Goal: Task Accomplishment & Management: Complete application form

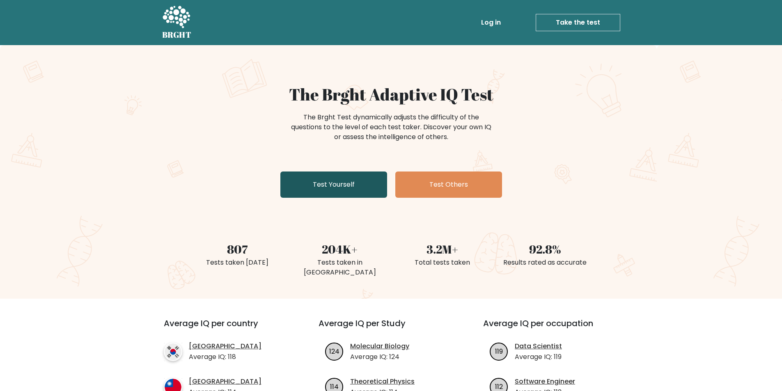
click at [360, 184] on link "Test Yourself" at bounding box center [334, 185] width 107 height 26
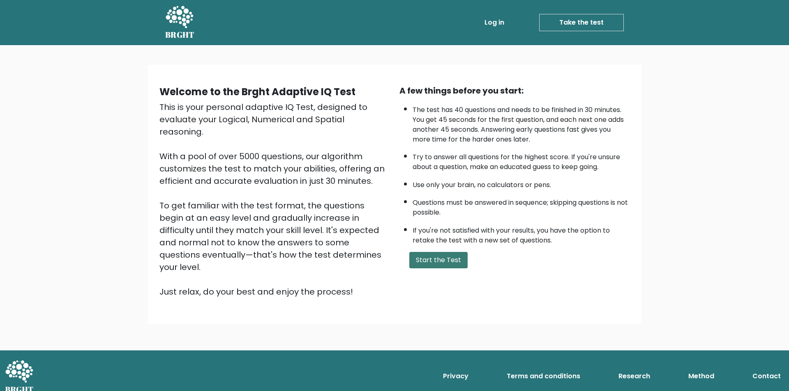
click at [423, 255] on button "Start the Test" at bounding box center [438, 260] width 58 height 16
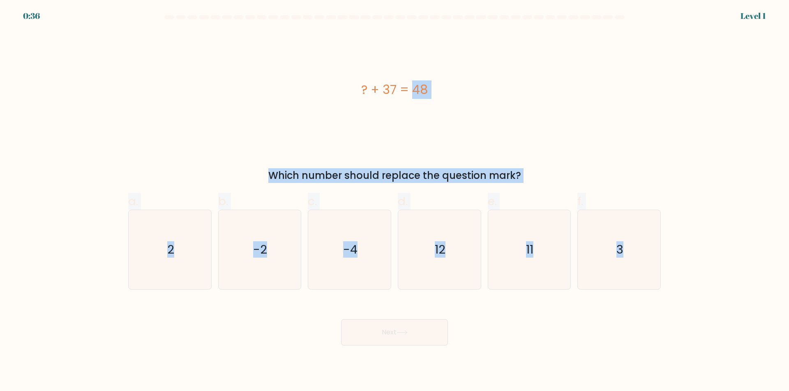
drag, startPoint x: 260, startPoint y: 36, endPoint x: 672, endPoint y: 284, distance: 480.3
click at [672, 284] on form "a. 2" at bounding box center [394, 180] width 789 height 331
copy form "? + 37 = 48 Which number should replace the question mark? a. 2 b. -2 c. -4 d. …"
click at [267, 156] on div "? + 37 = 48 Which number should replace the question mark?" at bounding box center [394, 107] width 542 height 152
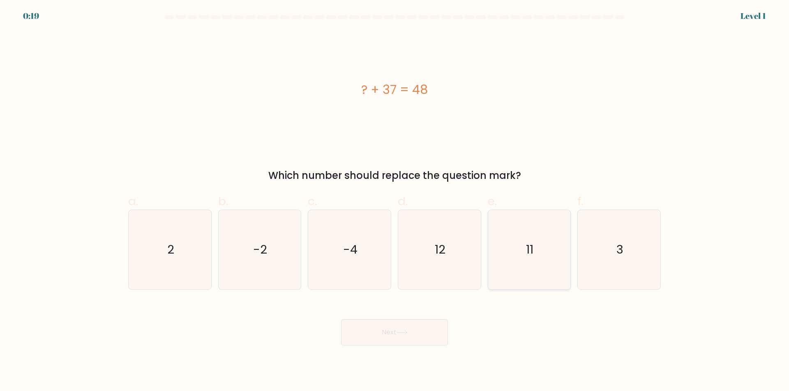
click at [535, 253] on icon "11" at bounding box center [528, 249] width 79 height 79
click at [395, 201] on input "e. 11" at bounding box center [394, 198] width 0 height 5
radio input "true"
click at [534, 252] on icon "11" at bounding box center [529, 250] width 78 height 78
click at [395, 201] on input "e. 11" at bounding box center [394, 198] width 0 height 5
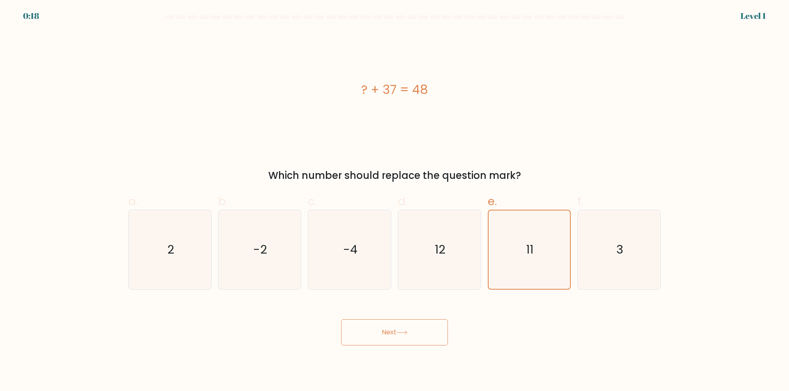
click at [402, 334] on icon at bounding box center [401, 333] width 11 height 5
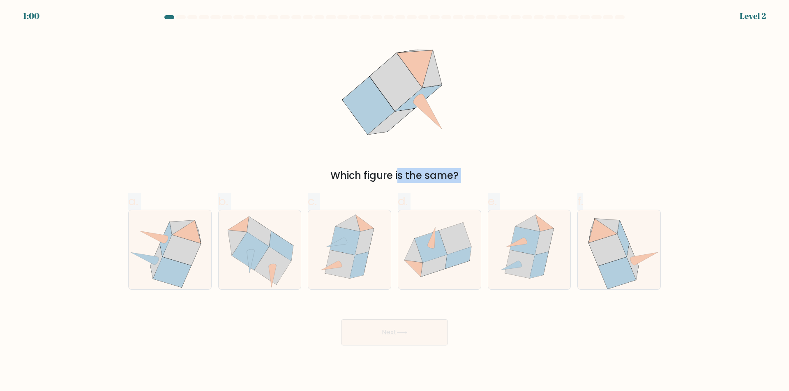
drag, startPoint x: 124, startPoint y: 37, endPoint x: 519, endPoint y: 209, distance: 430.9
click at [617, 281] on form at bounding box center [394, 180] width 789 height 331
click at [269, 85] on div "Which figure is the same?" at bounding box center [394, 107] width 542 height 152
click at [622, 249] on icon at bounding box center [607, 251] width 38 height 32
click at [395, 201] on input "f." at bounding box center [394, 198] width 0 height 5
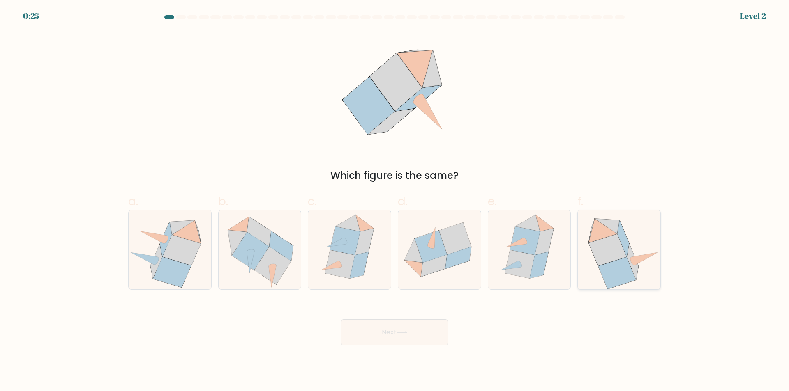
radio input "true"
click at [398, 325] on button "Next" at bounding box center [394, 333] width 107 height 26
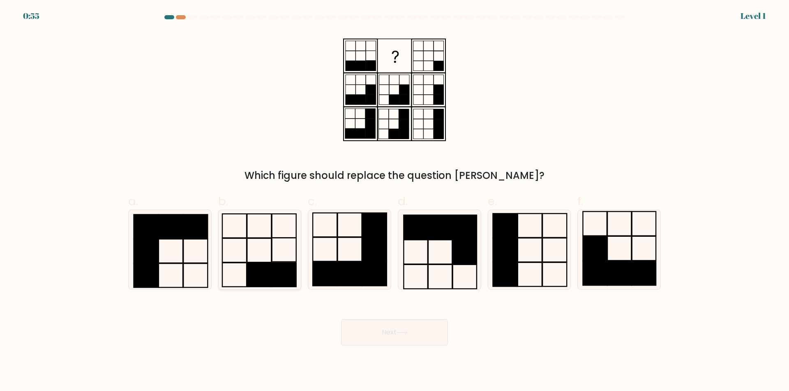
click at [275, 265] on rect at bounding box center [284, 275] width 24 height 24
click at [394, 201] on input "b." at bounding box center [394, 198] width 0 height 5
radio input "true"
click at [399, 345] on button "Next" at bounding box center [394, 333] width 107 height 26
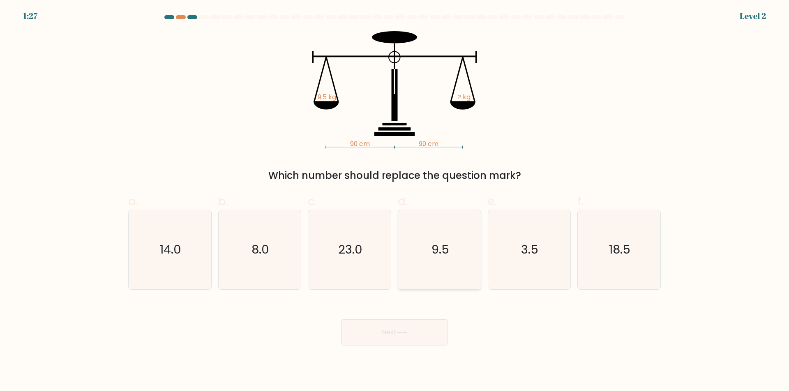
click at [440, 242] on text "9.5" at bounding box center [440, 250] width 18 height 16
click at [395, 201] on input "d. 9.5" at bounding box center [394, 198] width 0 height 5
radio input "true"
click at [416, 329] on button "Next" at bounding box center [394, 333] width 107 height 26
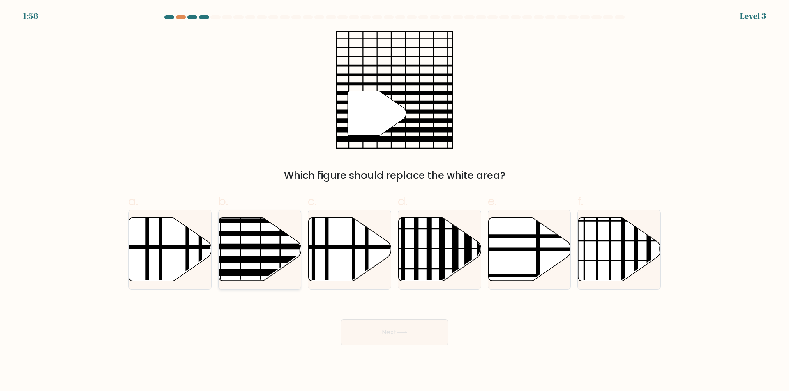
click at [250, 247] on line at bounding box center [285, 247] width 166 height 0
click at [394, 201] on input "b." at bounding box center [394, 198] width 0 height 5
radio input "true"
click at [415, 329] on button "Next" at bounding box center [394, 333] width 107 height 26
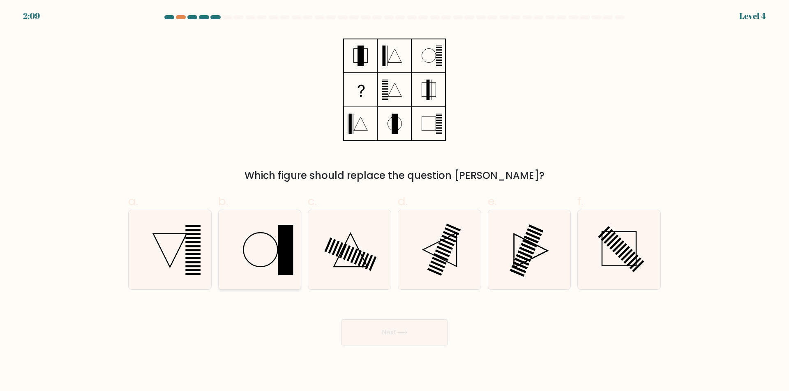
click at [281, 246] on rect at bounding box center [285, 250] width 15 height 50
click at [394, 201] on input "b." at bounding box center [394, 198] width 0 height 5
radio input "true"
click at [383, 336] on button "Next" at bounding box center [394, 333] width 107 height 26
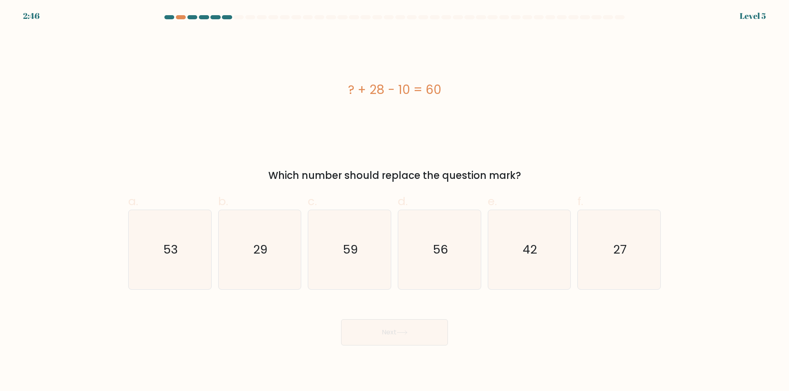
drag, startPoint x: 343, startPoint y: 84, endPoint x: 476, endPoint y: 94, distance: 133.4
click at [476, 94] on div "? + 28 - 10 = 60" at bounding box center [394, 90] width 532 height 18
copy div "? + 28 - 10 = 60"
click at [534, 276] on icon "42" at bounding box center [528, 249] width 79 height 79
click at [395, 201] on input "e. 42" at bounding box center [394, 198] width 0 height 5
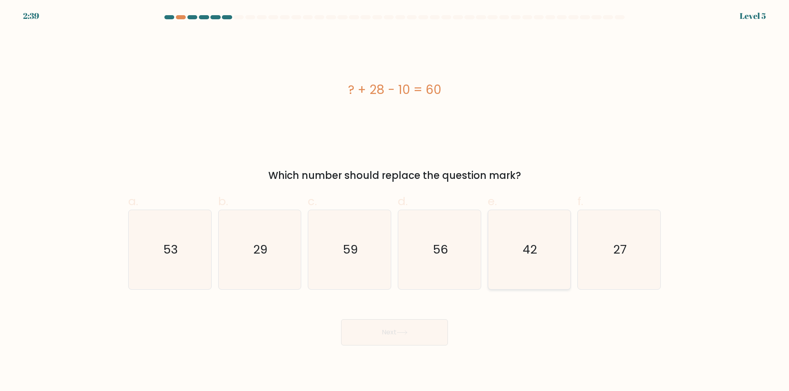
radio input "true"
click at [400, 325] on button "Next" at bounding box center [394, 333] width 107 height 26
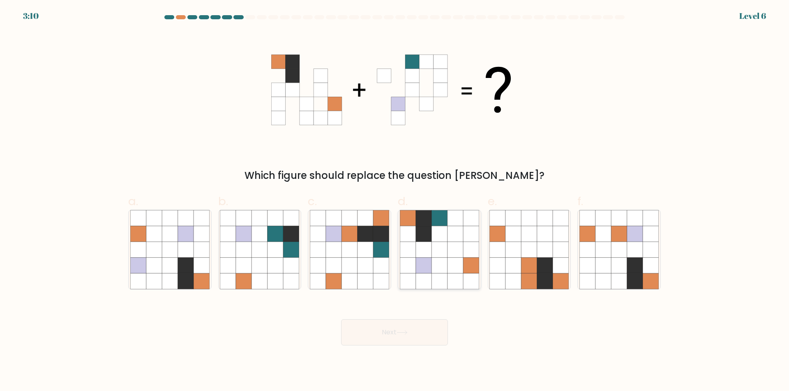
click at [444, 243] on icon at bounding box center [439, 250] width 16 height 16
click at [395, 201] on input "d." at bounding box center [394, 198] width 0 height 5
radio input "true"
click at [396, 337] on button "Next" at bounding box center [394, 333] width 107 height 26
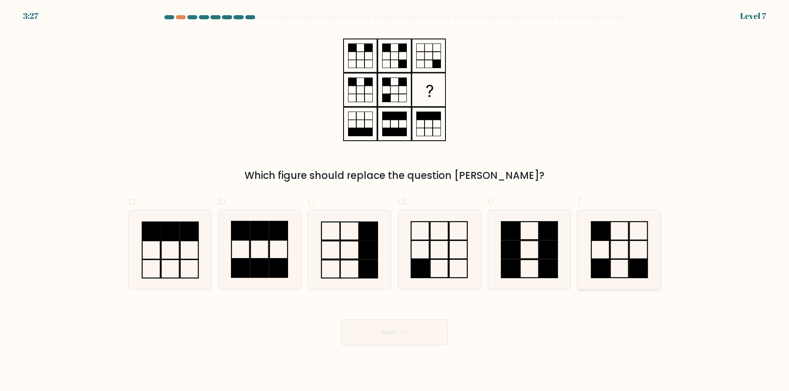
click at [618, 252] on icon at bounding box center [618, 249] width 79 height 79
click at [395, 201] on input "f." at bounding box center [394, 198] width 0 height 5
radio input "true"
click at [421, 334] on button "Next" at bounding box center [394, 333] width 107 height 26
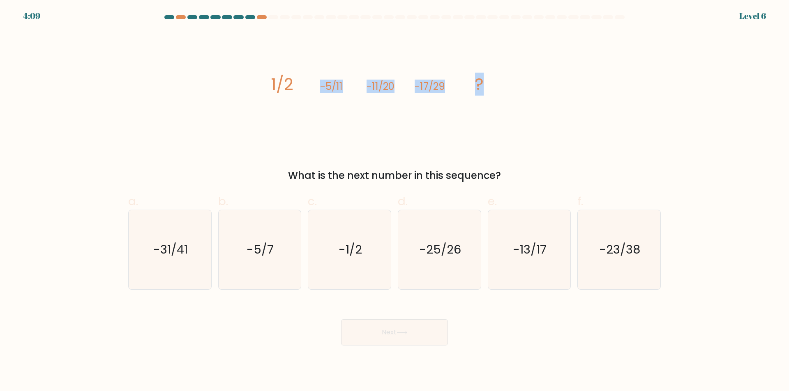
drag, startPoint x: 239, startPoint y: 62, endPoint x: 559, endPoint y: 94, distance: 321.6
click at [559, 94] on div "image/svg+xml 1/2 -5/11 -11/20 -17/29 ? What is the next number in this sequenc…" at bounding box center [394, 107] width 542 height 152
click at [338, 106] on icon "image/svg+xml 1/2 -5/11 -11/20 -17/29 ?" at bounding box center [394, 89] width 246 height 117
drag, startPoint x: 261, startPoint y: 76, endPoint x: 517, endPoint y: 93, distance: 256.1
click at [517, 93] on div "image/svg+xml 1/2 -5/11 -11/20 -17/29 ? What is the next number in this sequenc…" at bounding box center [394, 107] width 542 height 152
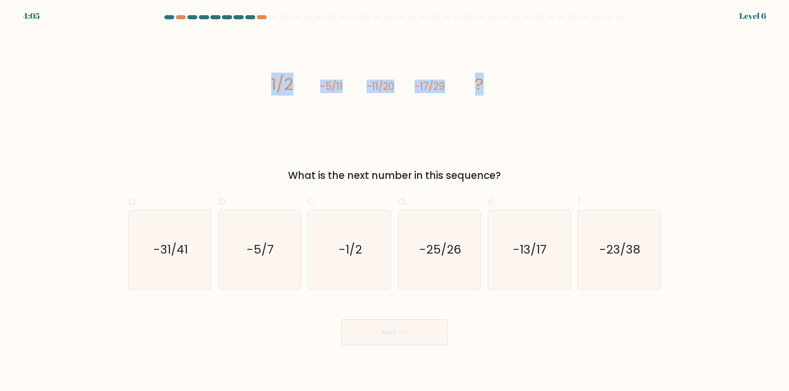
copy g "1/2 -5/11 -11/20 -17/29 ?"
click at [596, 251] on icon "-23/38" at bounding box center [618, 249] width 79 height 79
click at [395, 201] on input "f. -23/38" at bounding box center [394, 198] width 0 height 5
radio input "true"
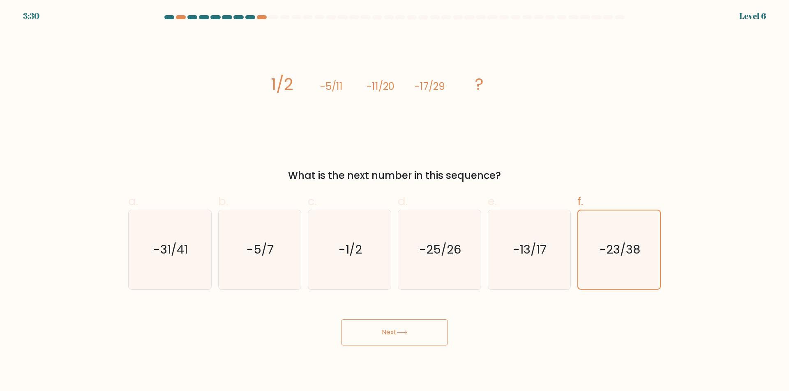
click at [421, 338] on button "Next" at bounding box center [394, 333] width 107 height 26
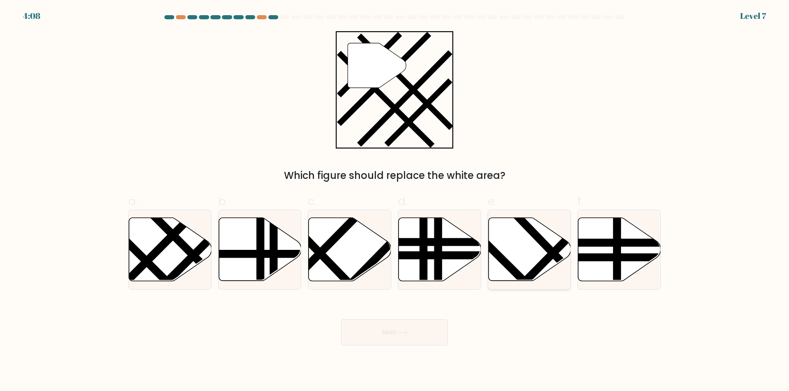
click at [525, 267] on icon at bounding box center [529, 249] width 83 height 63
click at [395, 201] on input "e." at bounding box center [394, 198] width 0 height 5
radio input "true"
click at [383, 334] on button "Next" at bounding box center [394, 333] width 107 height 26
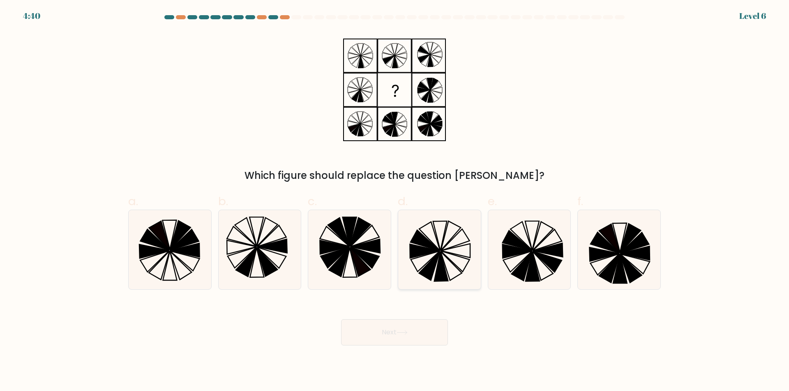
click at [422, 254] on icon at bounding box center [425, 251] width 30 height 14
click at [395, 201] on input "d." at bounding box center [394, 198] width 0 height 5
radio input "true"
click at [404, 336] on button "Next" at bounding box center [394, 333] width 107 height 26
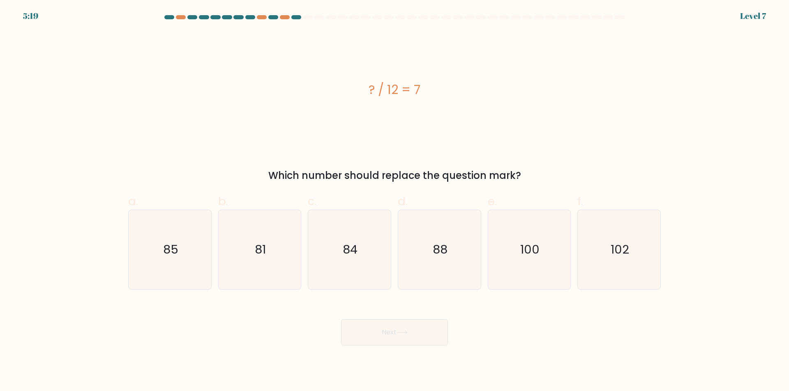
drag, startPoint x: 432, startPoint y: 94, endPoint x: 439, endPoint y: 98, distance: 8.1
click at [440, 97] on div "? / 12 = 7" at bounding box center [394, 89] width 532 height 117
copy div "? / 12 = 7"
click at [329, 236] on icon "84" at bounding box center [349, 249] width 79 height 79
click at [394, 201] on input "c. 84" at bounding box center [394, 198] width 0 height 5
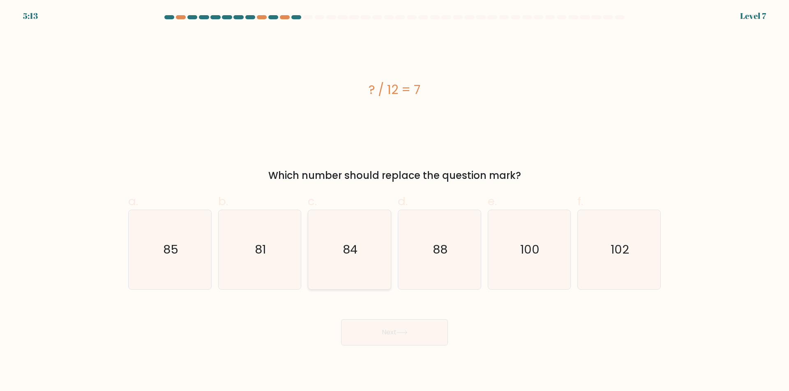
radio input "true"
click at [380, 334] on button "Next" at bounding box center [394, 333] width 107 height 26
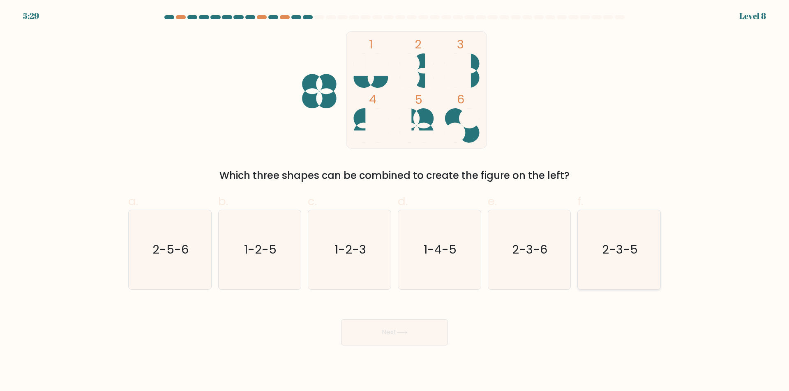
click at [594, 246] on icon "2-3-5" at bounding box center [618, 249] width 79 height 79
click at [395, 201] on input "f. 2-3-5" at bounding box center [394, 198] width 0 height 5
radio input "true"
click at [435, 327] on button "Next" at bounding box center [394, 333] width 107 height 26
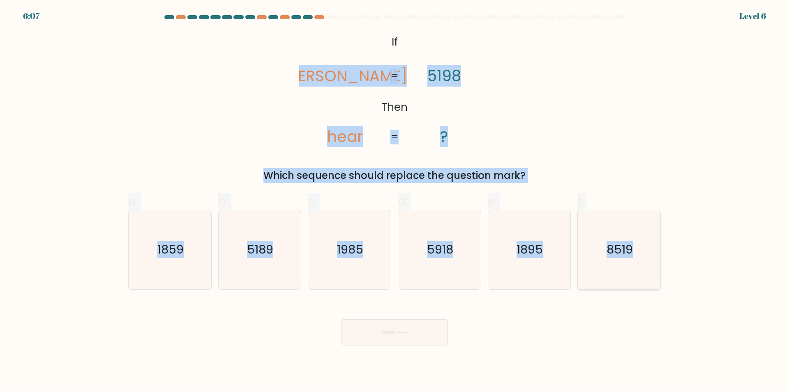
drag, startPoint x: 301, startPoint y: 25, endPoint x: 605, endPoint y: 232, distance: 368.0
click at [616, 241] on form "If ?" at bounding box center [394, 180] width 789 height 331
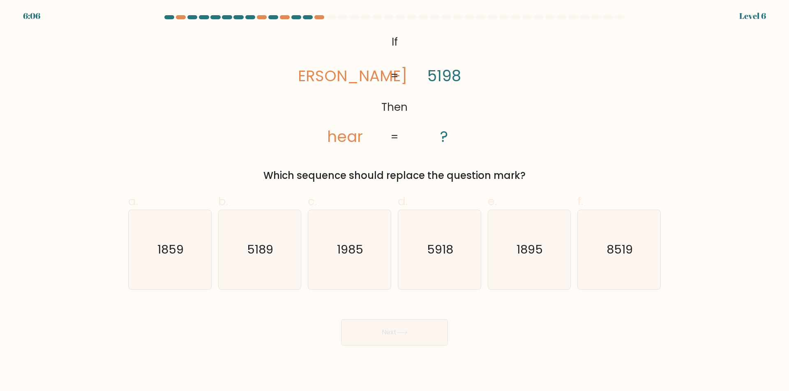
click at [371, 35] on icon "@import url('[URL][DOMAIN_NAME]); If Then [PERSON_NAME] hear 5198 ? = =" at bounding box center [394, 89] width 191 height 117
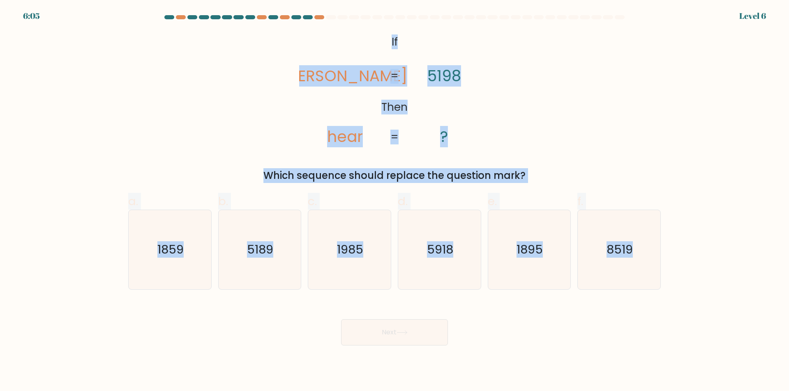
drag, startPoint x: 407, startPoint y: 46, endPoint x: 719, endPoint y: 278, distance: 388.4
click at [727, 281] on form "If ?" at bounding box center [394, 180] width 789 height 331
copy form "If Then [PERSON_NAME] hear 5198 ? = = Which sequence should replace the questio…"
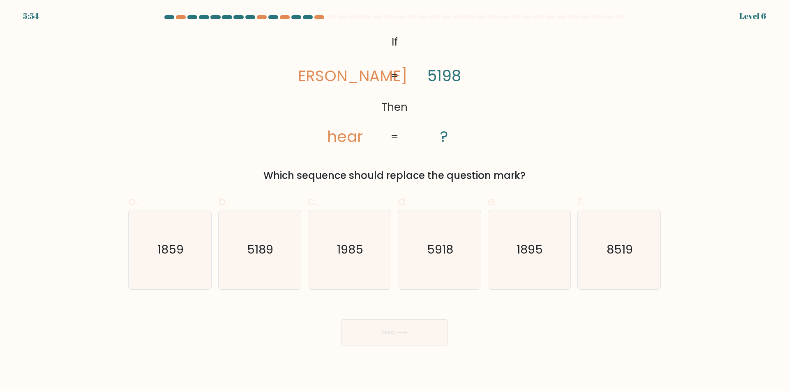
click at [540, 304] on div "Next" at bounding box center [394, 323] width 542 height 46
drag, startPoint x: 366, startPoint y: 246, endPoint x: 368, endPoint y: 253, distance: 8.0
click at [367, 246] on icon "1985" at bounding box center [349, 249] width 79 height 79
click at [394, 201] on input "c. [DATE]" at bounding box center [394, 198] width 0 height 5
radio input "true"
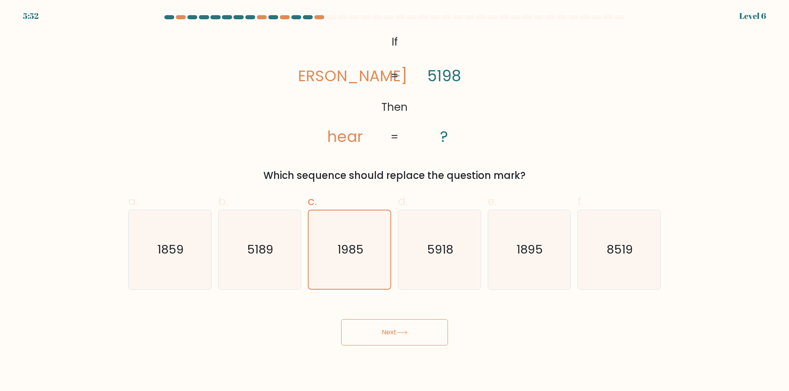
click at [380, 333] on button "Next" at bounding box center [394, 333] width 107 height 26
click at [399, 334] on icon at bounding box center [401, 333] width 11 height 5
click at [540, 117] on div "@import url('[URL][DOMAIN_NAME]); If Then [PERSON_NAME] hear 5198 ? = = Which s…" at bounding box center [394, 107] width 542 height 152
click at [400, 328] on button "Next" at bounding box center [394, 333] width 107 height 26
click at [396, 338] on button "Next" at bounding box center [394, 333] width 107 height 26
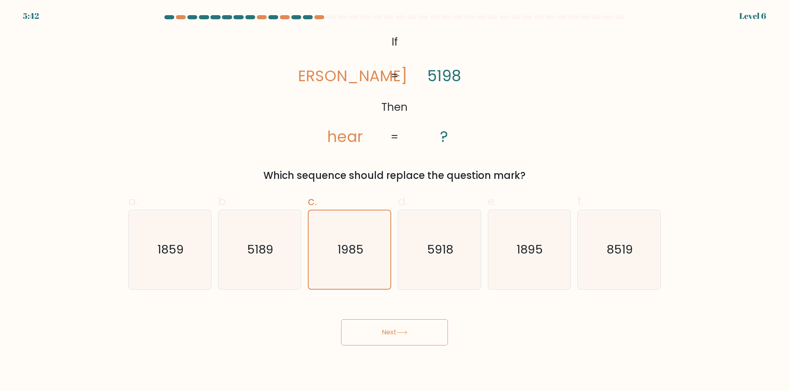
click at [396, 338] on button "Next" at bounding box center [394, 333] width 107 height 26
click at [353, 247] on text "1985" at bounding box center [350, 250] width 26 height 16
click at [394, 201] on input "c. [DATE]" at bounding box center [394, 198] width 0 height 5
click at [353, 247] on text "1985" at bounding box center [350, 250] width 26 height 16
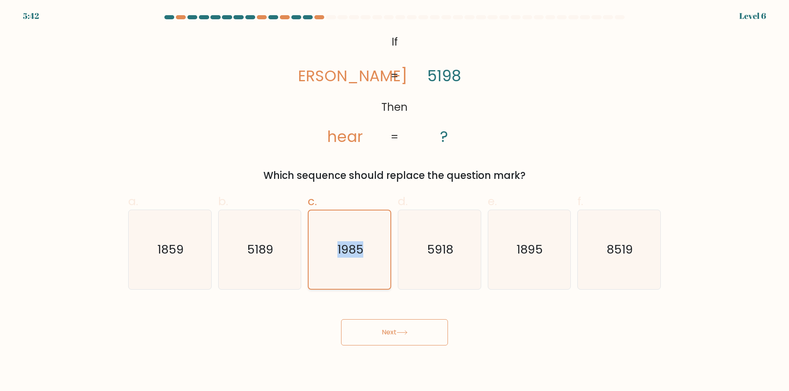
click at [394, 201] on input "c. [DATE]" at bounding box center [394, 198] width 0 height 5
click at [385, 341] on button "Next" at bounding box center [394, 333] width 107 height 26
click at [389, 336] on button "Next" at bounding box center [394, 333] width 107 height 26
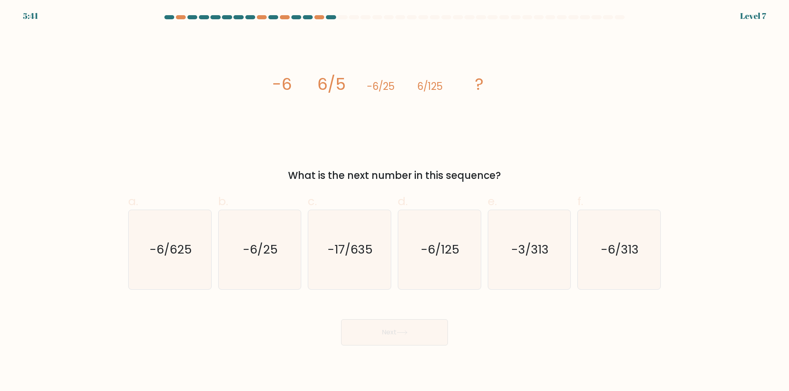
click at [390, 336] on button "Next" at bounding box center [394, 333] width 107 height 26
click at [508, 319] on div "Next" at bounding box center [394, 323] width 542 height 46
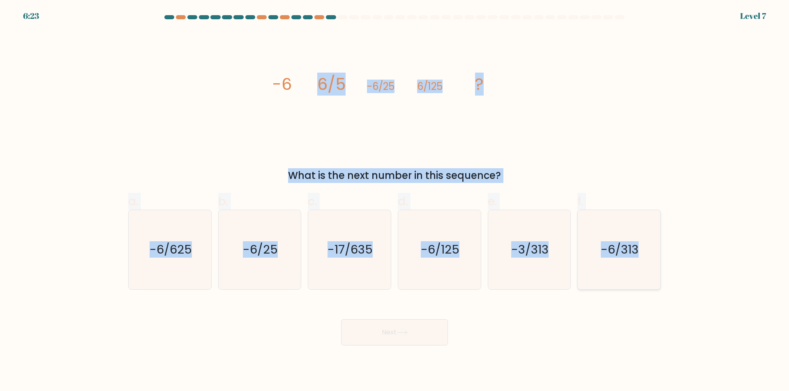
drag, startPoint x: 187, startPoint y: 32, endPoint x: 654, endPoint y: 253, distance: 516.9
click at [654, 253] on form at bounding box center [394, 180] width 789 height 331
copy form "6/5 -6/25 6/125 ? What is the next number in this sequence? a. -6/625 b. -6/25 …"
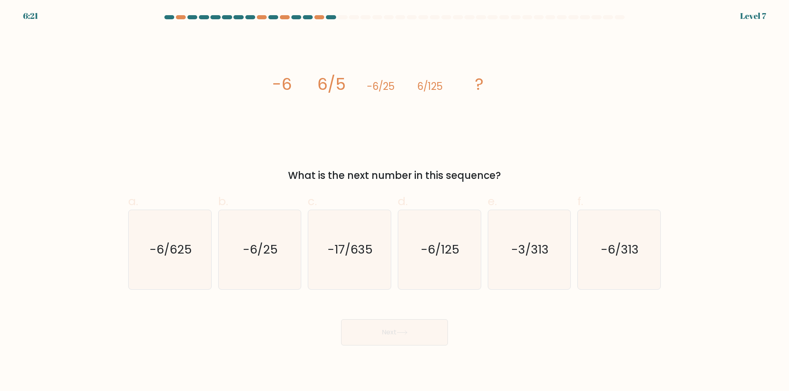
click at [281, 101] on icon "image/svg+xml -6 6/5 -6/25 6/125 ?" at bounding box center [394, 89] width 246 height 117
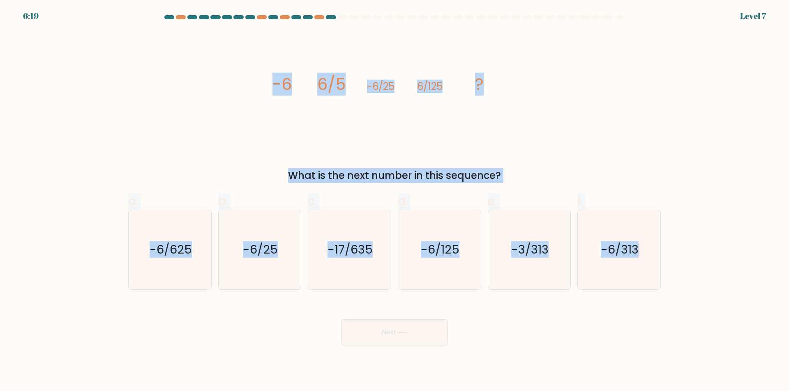
drag, startPoint x: 265, startPoint y: 68, endPoint x: 695, endPoint y: 269, distance: 474.6
click at [695, 269] on form at bounding box center [394, 180] width 789 height 331
copy form "-6 6/5 -6/25 6/125 ? What is the next number in this sequence? a. -6/625 b. -6/…"
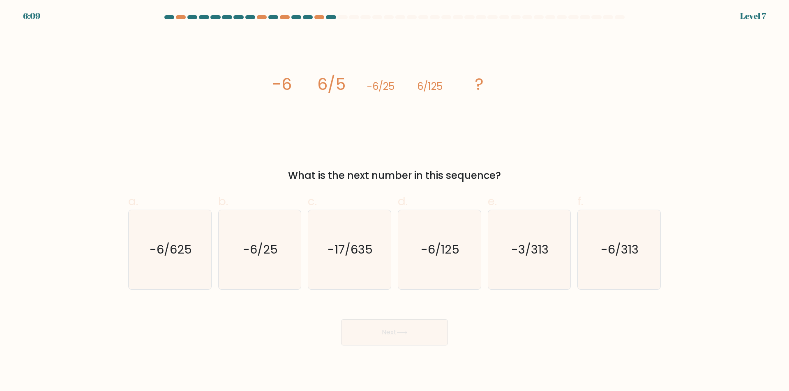
click at [522, 314] on div "Next" at bounding box center [394, 323] width 542 height 46
click at [169, 261] on icon "-6/625" at bounding box center [169, 249] width 79 height 79
click at [394, 201] on input "a. -6/625" at bounding box center [394, 198] width 0 height 5
radio input "true"
click at [393, 330] on button "Next" at bounding box center [394, 333] width 107 height 26
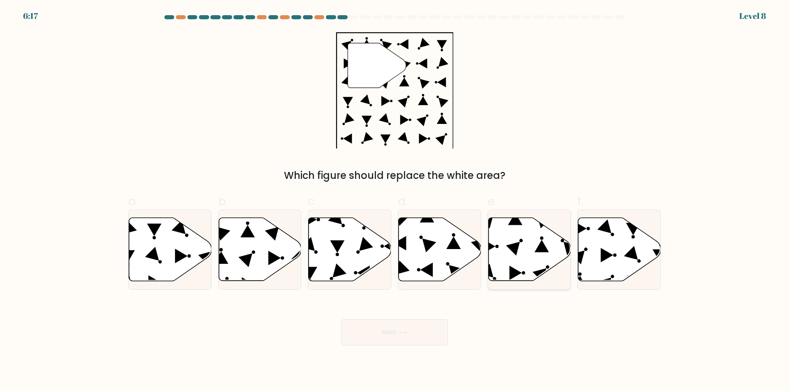
click at [520, 259] on icon at bounding box center [529, 249] width 83 height 63
click at [395, 201] on input "e." at bounding box center [394, 198] width 0 height 5
radio input "true"
click at [413, 331] on button "Next" at bounding box center [394, 333] width 107 height 26
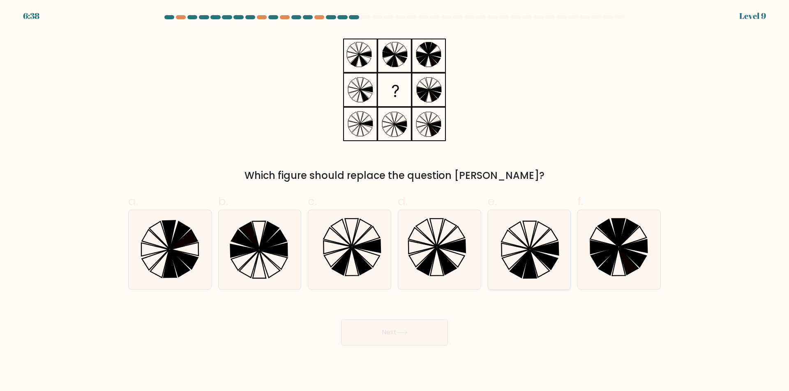
click at [538, 261] on icon at bounding box center [528, 249] width 79 height 79
click at [395, 201] on input "e." at bounding box center [394, 198] width 0 height 5
radio input "true"
click at [403, 350] on body "6:37 Level 9" at bounding box center [394, 195] width 789 height 391
click at [401, 337] on button "Next" at bounding box center [394, 333] width 107 height 26
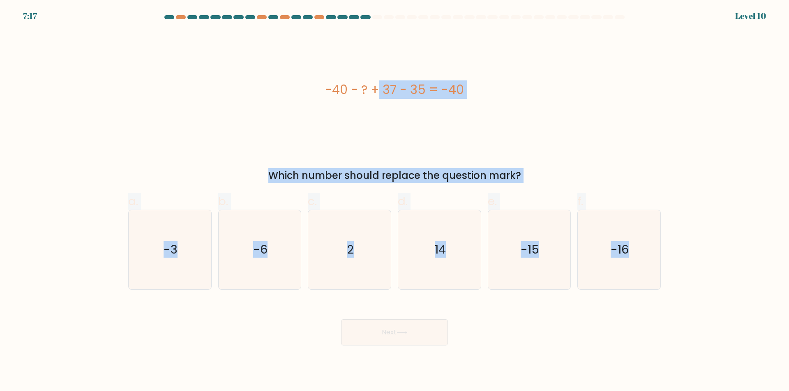
drag, startPoint x: 333, startPoint y: 79, endPoint x: 691, endPoint y: 266, distance: 403.8
click at [691, 266] on form "a. 2" at bounding box center [394, 180] width 789 height 331
copy form "-40 - ? + 37 - 35 = -40 Which number should replace the question mark? a. -3 b.…"
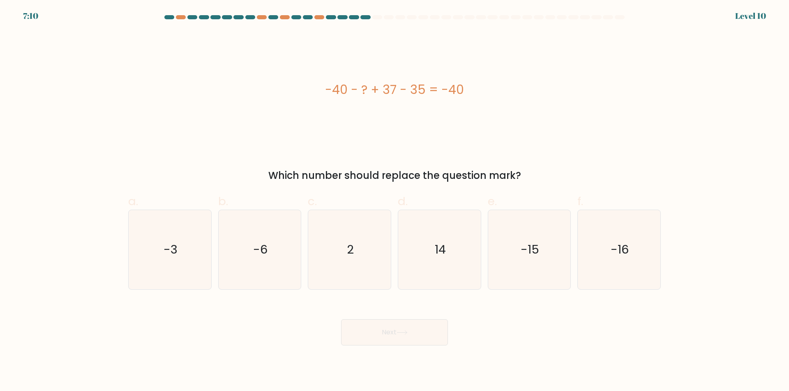
click at [534, 318] on div "Next" at bounding box center [394, 323] width 542 height 46
click at [324, 255] on icon "2" at bounding box center [349, 249] width 79 height 79
click at [394, 201] on input "c. 2" at bounding box center [394, 198] width 0 height 5
radio input "true"
click at [370, 335] on button "Next" at bounding box center [394, 333] width 107 height 26
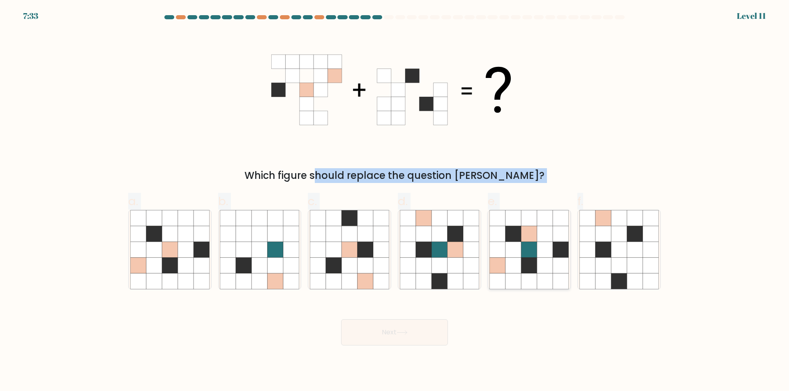
drag, startPoint x: 276, startPoint y: 46, endPoint x: 504, endPoint y: 248, distance: 304.9
click at [571, 298] on form at bounding box center [394, 180] width 789 height 331
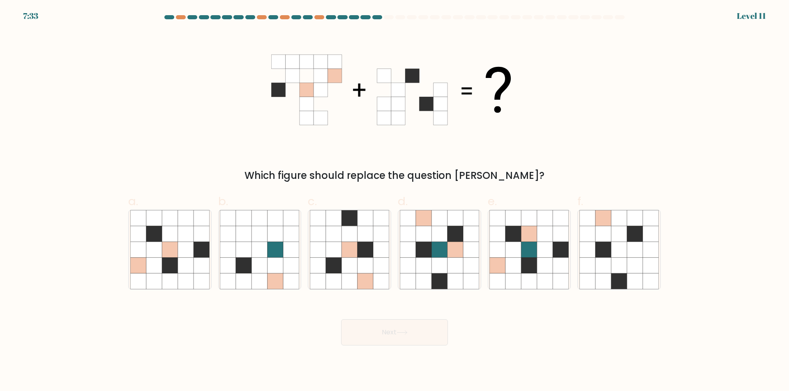
click at [262, 147] on div "Which figure should replace the question [PERSON_NAME]?" at bounding box center [394, 107] width 542 height 152
click at [510, 264] on icon at bounding box center [513, 266] width 16 height 16
click at [395, 201] on input "e." at bounding box center [394, 198] width 0 height 5
radio input "true"
click at [598, 249] on icon at bounding box center [603, 250] width 16 height 16
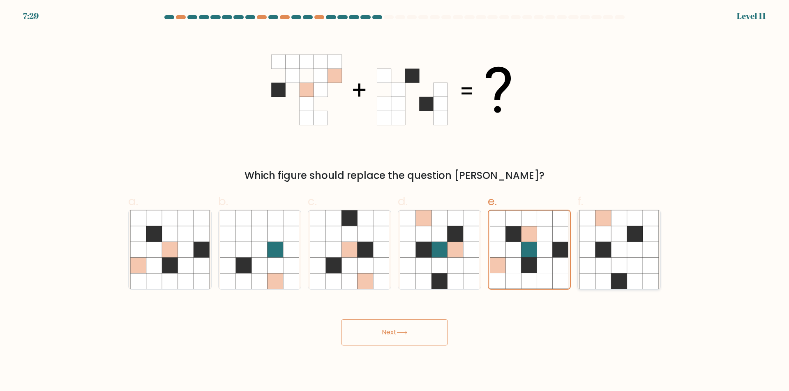
click at [395, 201] on input "f." at bounding box center [394, 198] width 0 height 5
radio input "true"
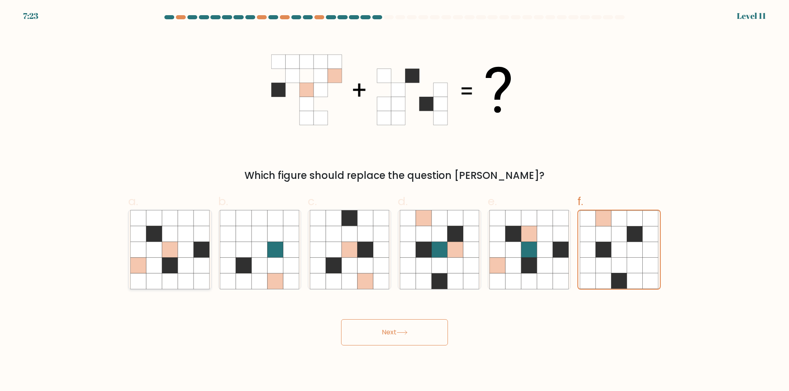
click at [189, 250] on icon at bounding box center [186, 250] width 16 height 16
click at [394, 201] on input "a." at bounding box center [394, 198] width 0 height 5
radio input "true"
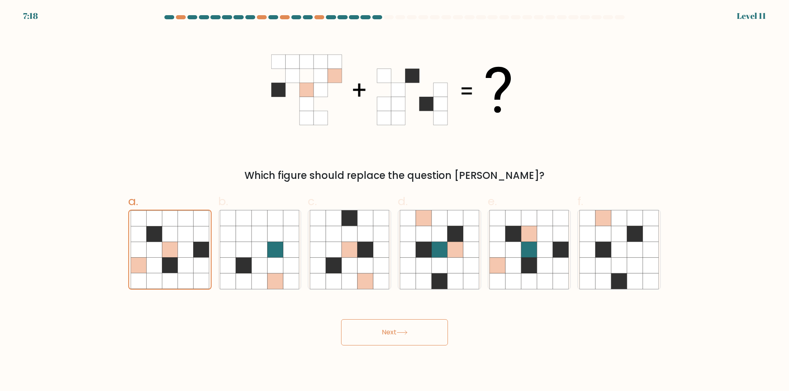
click at [382, 328] on button "Next" at bounding box center [394, 333] width 107 height 26
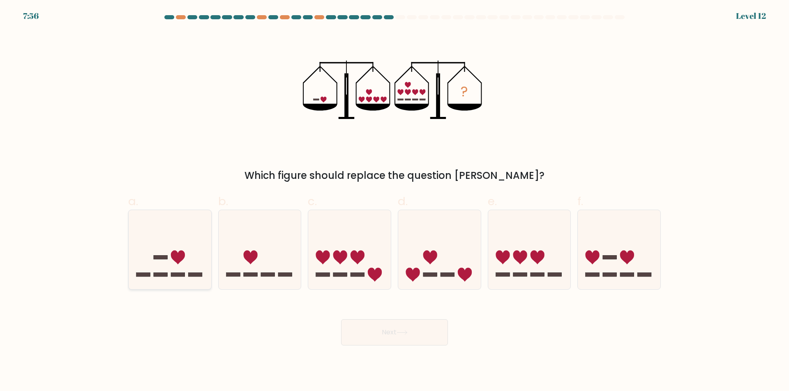
click at [198, 244] on icon at bounding box center [170, 250] width 83 height 68
click at [394, 201] on input "a." at bounding box center [394, 198] width 0 height 5
radio input "true"
click at [424, 332] on button "Next" at bounding box center [394, 333] width 107 height 26
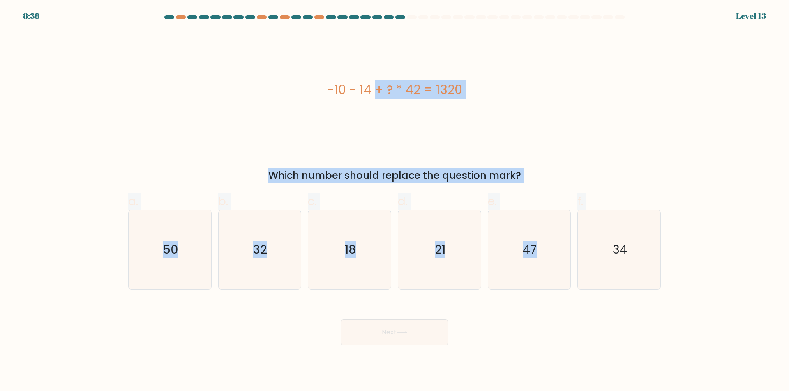
drag, startPoint x: 242, startPoint y: 42, endPoint x: 672, endPoint y: 293, distance: 497.6
click at [672, 293] on form "a." at bounding box center [394, 180] width 789 height 331
copy form "-10 - 14 + ? * 42 = 1320 Which number should replace the question mark? a. 50 b…"
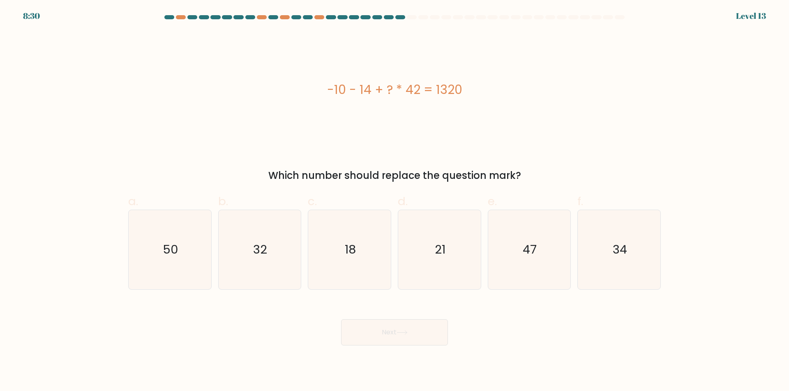
click at [557, 325] on div "Next" at bounding box center [394, 323] width 542 height 46
click at [251, 258] on icon "32" at bounding box center [259, 249] width 79 height 79
click at [394, 201] on input "b. 32" at bounding box center [394, 198] width 0 height 5
radio input "true"
click at [384, 329] on button "Next" at bounding box center [394, 333] width 107 height 26
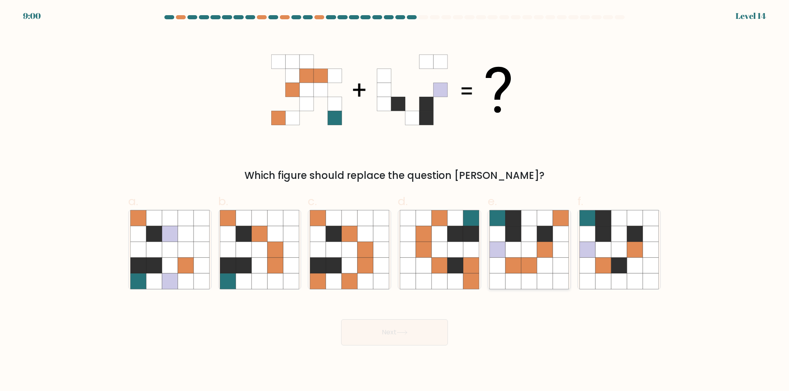
click at [540, 242] on icon at bounding box center [545, 250] width 16 height 16
click at [395, 201] on input "e." at bounding box center [394, 198] width 0 height 5
radio input "true"
click at [405, 339] on button "Next" at bounding box center [394, 333] width 107 height 26
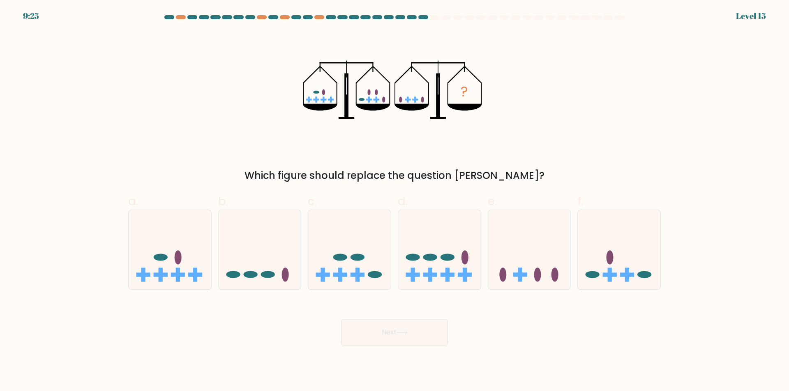
drag, startPoint x: 343, startPoint y: 84, endPoint x: 359, endPoint y: 92, distance: 18.6
click at [359, 92] on div "? Which figure should replace the question mark?" at bounding box center [394, 107] width 542 height 152
click at [520, 129] on div "? Which figure should replace the question mark?" at bounding box center [394, 107] width 542 height 152
click at [505, 129] on div "? Which figure should replace the question mark?" at bounding box center [394, 107] width 542 height 152
drag, startPoint x: 447, startPoint y: 121, endPoint x: 439, endPoint y: 130, distance: 12.3
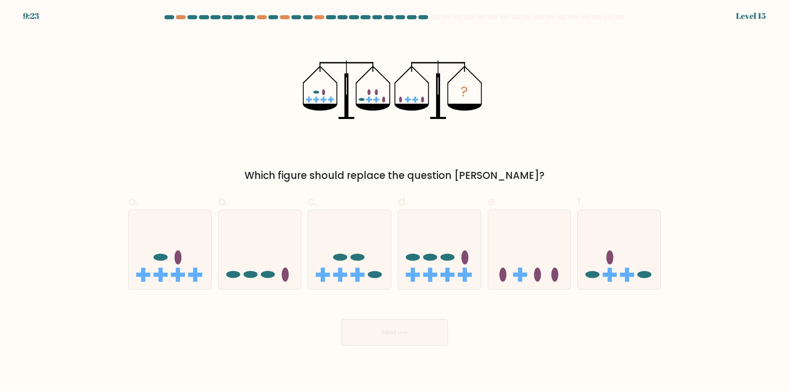
click at [447, 121] on icon "?" at bounding box center [395, 89] width 184 height 117
click at [483, 246] on div "d." at bounding box center [439, 241] width 90 height 97
drag, startPoint x: 409, startPoint y: 250, endPoint x: 452, endPoint y: 304, distance: 69.3
click at [452, 304] on form at bounding box center [394, 180] width 789 height 331
click at [432, 266] on icon at bounding box center [439, 250] width 83 height 68
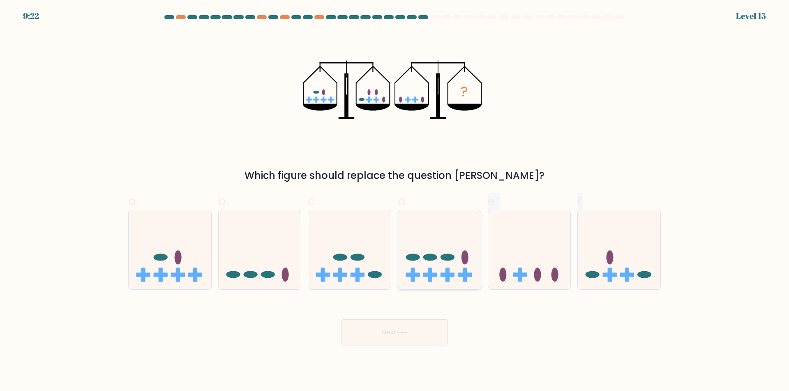
click at [395, 201] on input "d." at bounding box center [394, 198] width 0 height 5
radio input "true"
click at [431, 266] on icon at bounding box center [439, 250] width 82 height 68
click at [395, 201] on input "d." at bounding box center [394, 198] width 0 height 5
click at [431, 265] on icon at bounding box center [439, 250] width 82 height 68
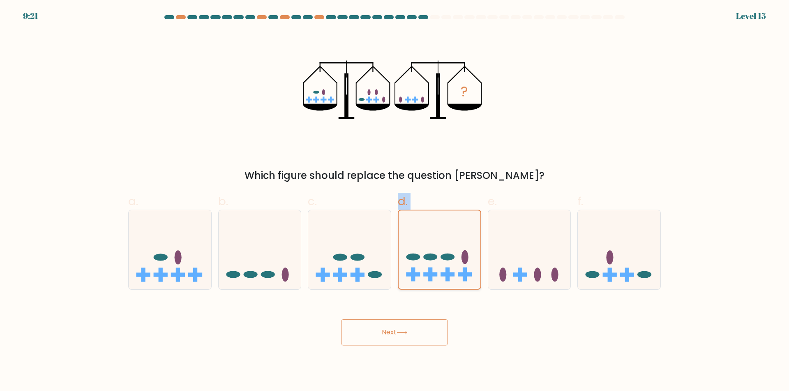
click at [395, 201] on input "d." at bounding box center [394, 198] width 0 height 5
click at [431, 257] on ellipse at bounding box center [430, 257] width 14 height 7
click at [395, 201] on input "d." at bounding box center [394, 198] width 0 height 5
drag, startPoint x: 431, startPoint y: 257, endPoint x: 472, endPoint y: 175, distance: 91.5
click at [435, 250] on icon at bounding box center [439, 250] width 82 height 68
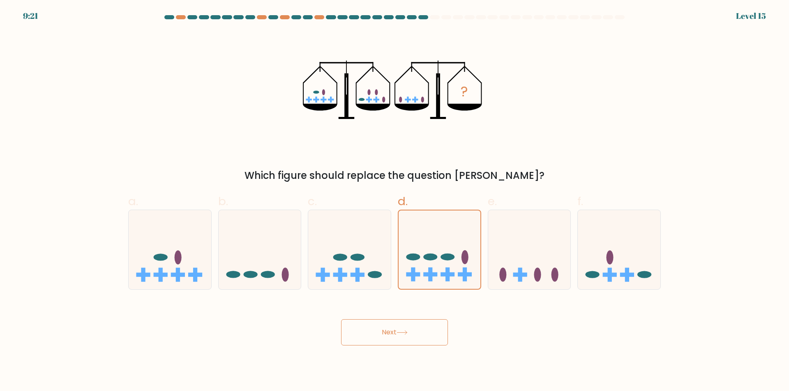
click at [395, 201] on input "d." at bounding box center [394, 198] width 0 height 5
click at [472, 175] on div "Which figure should replace the question [PERSON_NAME]?" at bounding box center [394, 175] width 522 height 15
click at [550, 265] on icon at bounding box center [529, 250] width 83 height 68
click at [395, 201] on input "e." at bounding box center [394, 198] width 0 height 5
radio input "true"
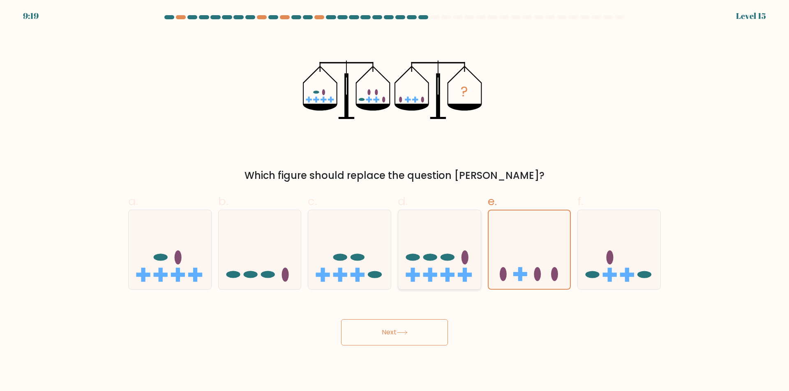
click at [418, 239] on icon at bounding box center [439, 250] width 83 height 68
click at [395, 201] on input "d." at bounding box center [394, 198] width 0 height 5
radio input "true"
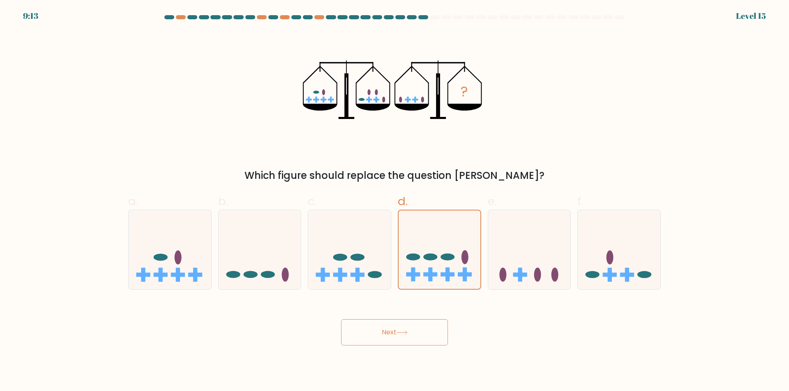
click at [415, 99] on rect at bounding box center [415, 100] width 6 height 2
click at [193, 249] on icon at bounding box center [170, 250] width 83 height 68
click at [394, 201] on input "a." at bounding box center [394, 198] width 0 height 5
radio input "true"
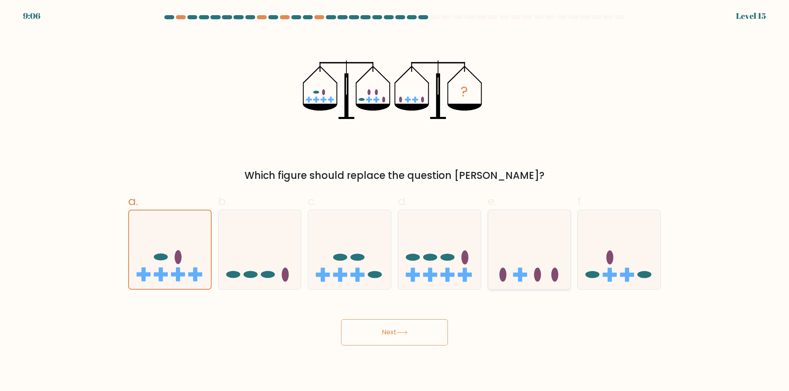
click at [531, 264] on icon at bounding box center [529, 250] width 83 height 68
click at [395, 201] on input "e." at bounding box center [394, 198] width 0 height 5
radio input "true"
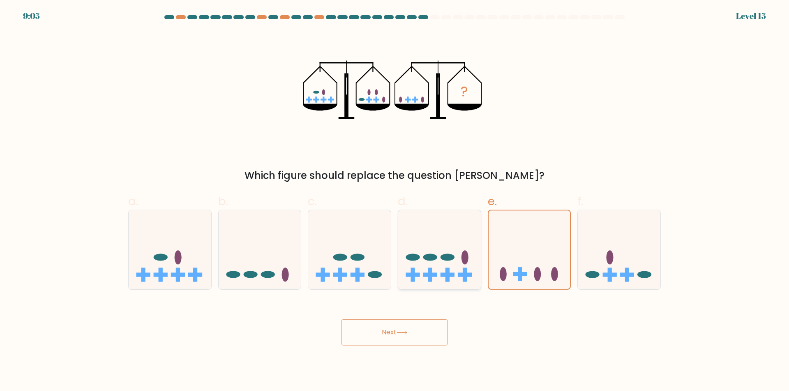
click at [442, 245] on icon at bounding box center [439, 250] width 83 height 68
click at [395, 201] on input "d." at bounding box center [394, 198] width 0 height 5
radio input "true"
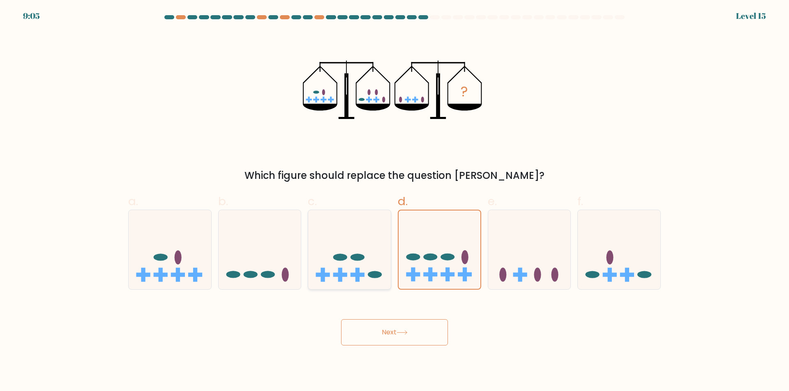
click at [346, 256] on ellipse at bounding box center [340, 257] width 14 height 7
click at [394, 201] on input "c." at bounding box center [394, 198] width 0 height 5
radio input "true"
click at [288, 258] on icon at bounding box center [260, 250] width 83 height 68
click at [394, 201] on input "b." at bounding box center [394, 198] width 0 height 5
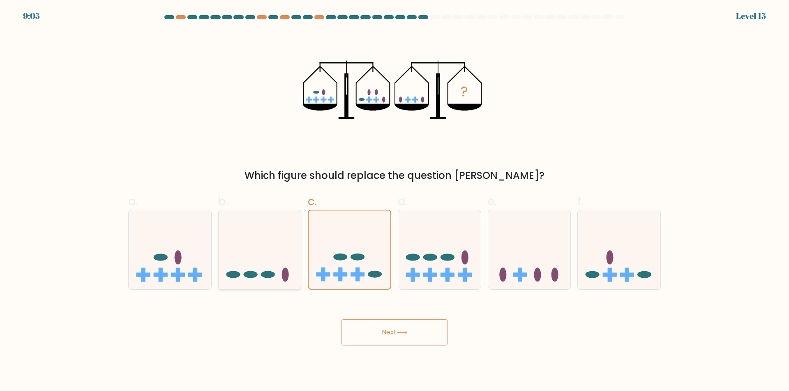
radio input "true"
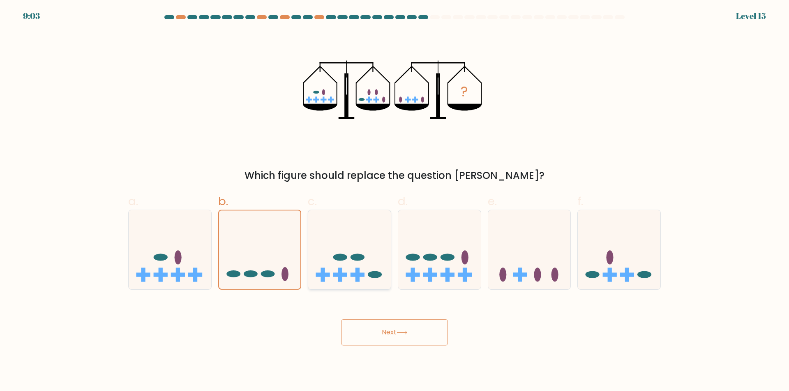
click at [376, 242] on icon at bounding box center [349, 250] width 83 height 68
click at [394, 201] on input "c." at bounding box center [394, 198] width 0 height 5
radio input "true"
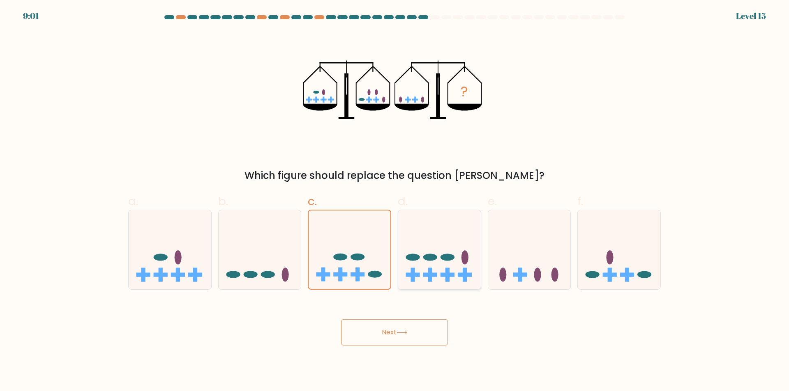
click at [426, 251] on icon at bounding box center [439, 250] width 83 height 68
click at [395, 201] on input "d." at bounding box center [394, 198] width 0 height 5
radio input "true"
click at [341, 250] on icon at bounding box center [349, 250] width 83 height 68
click at [394, 201] on input "c." at bounding box center [394, 198] width 0 height 5
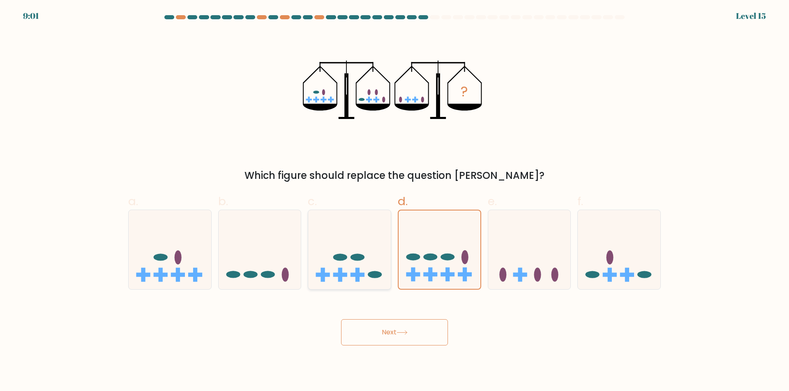
radio input "true"
drag, startPoint x: 587, startPoint y: 251, endPoint x: 578, endPoint y: 256, distance: 11.1
click at [588, 250] on icon at bounding box center [619, 250] width 83 height 68
click at [395, 201] on input "f." at bounding box center [394, 198] width 0 height 5
radio input "true"
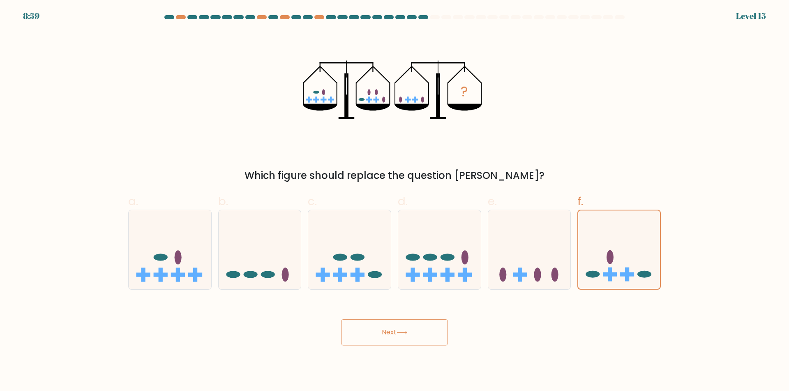
click at [385, 326] on button "Next" at bounding box center [394, 333] width 107 height 26
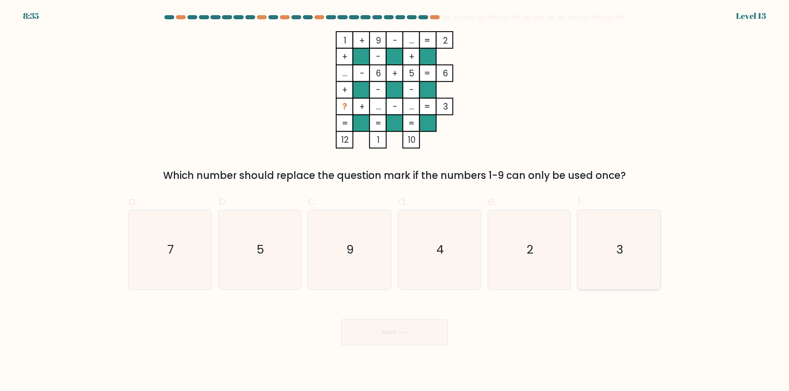
click at [612, 244] on icon "3" at bounding box center [618, 249] width 79 height 79
click at [395, 201] on input "f. 3" at bounding box center [394, 198] width 0 height 5
radio input "true"
click at [439, 247] on text "4" at bounding box center [439, 250] width 7 height 16
click at [395, 201] on input "d. 4" at bounding box center [394, 198] width 0 height 5
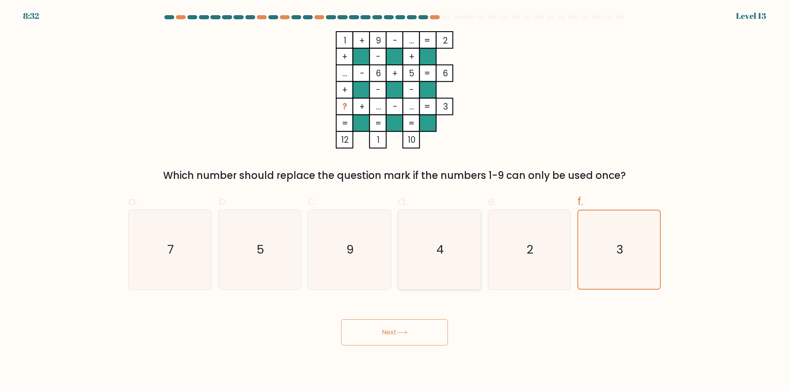
radio input "true"
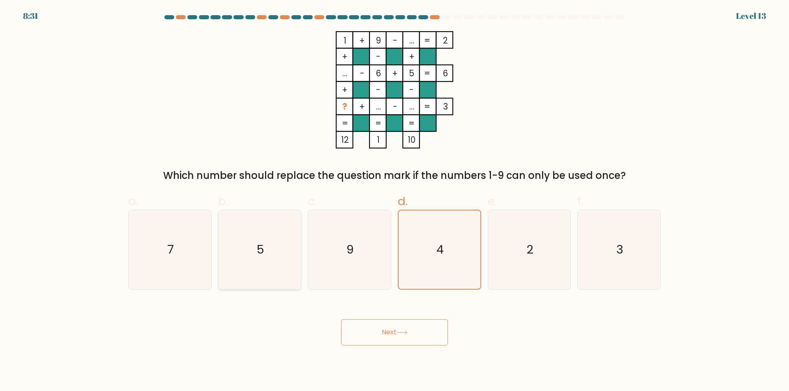
click at [274, 260] on icon "5" at bounding box center [259, 249] width 79 height 79
click at [394, 201] on input "b. 5" at bounding box center [394, 198] width 0 height 5
radio input "true"
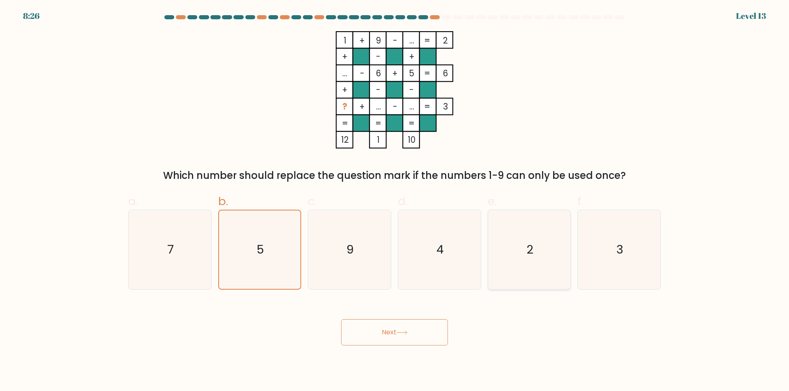
click at [568, 253] on icon "2" at bounding box center [528, 249] width 79 height 79
click at [395, 201] on input "e. 2" at bounding box center [394, 198] width 0 height 5
radio input "true"
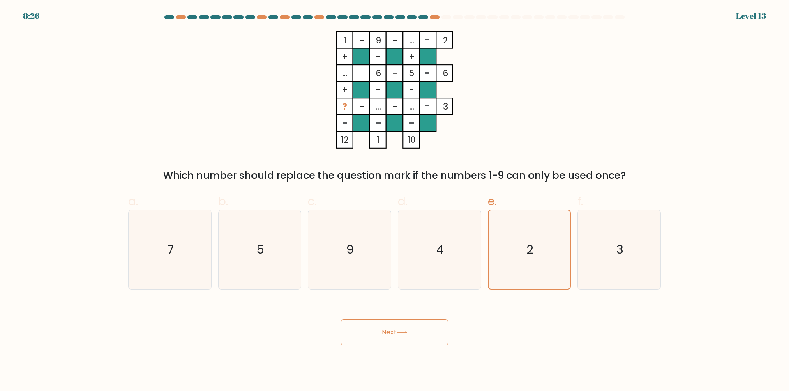
click at [391, 260] on div "c. 9" at bounding box center [349, 241] width 90 height 97
click at [332, 258] on icon "9" at bounding box center [349, 249] width 79 height 79
click at [394, 201] on input "c. 9" at bounding box center [394, 198] width 0 height 5
radio input "true"
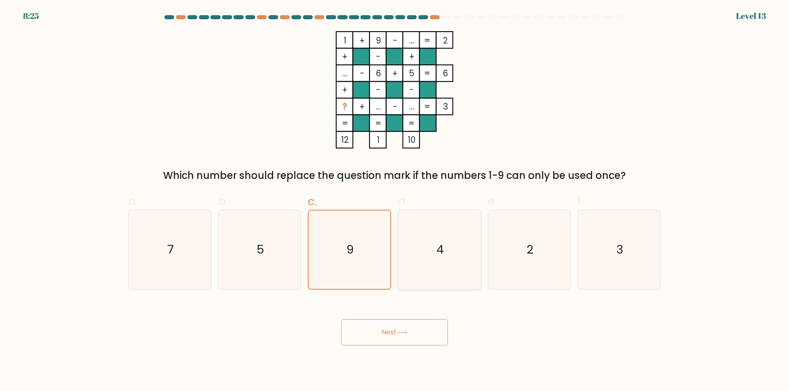
click at [422, 246] on icon "4" at bounding box center [439, 249] width 79 height 79
click at [395, 201] on input "d. 4" at bounding box center [394, 198] width 0 height 5
radio input "true"
click at [529, 244] on text "2" at bounding box center [529, 250] width 7 height 16
click at [395, 201] on input "e. 2" at bounding box center [394, 198] width 0 height 5
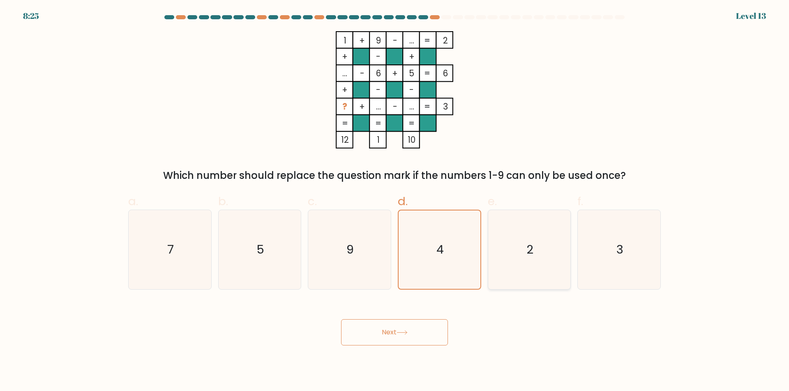
radio input "true"
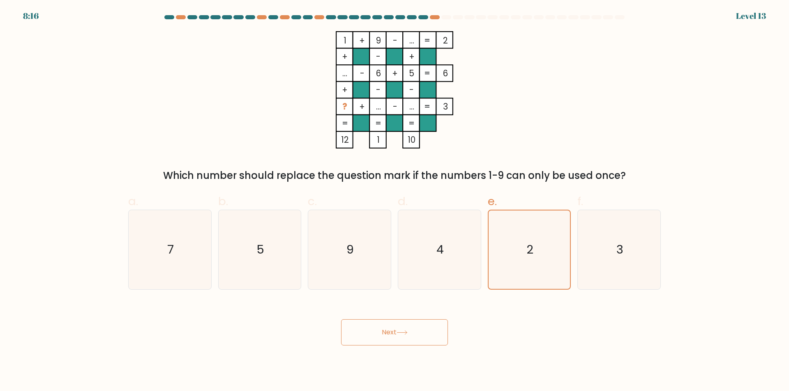
click at [343, 106] on tspan "?" at bounding box center [344, 107] width 5 height 12
click at [419, 39] on rect at bounding box center [411, 40] width 17 height 17
click at [448, 40] on tspan "2" at bounding box center [445, 41] width 5 height 12
click at [364, 74] on tspan "-" at bounding box center [362, 73] width 5 height 12
click at [350, 109] on rect at bounding box center [344, 106] width 17 height 17
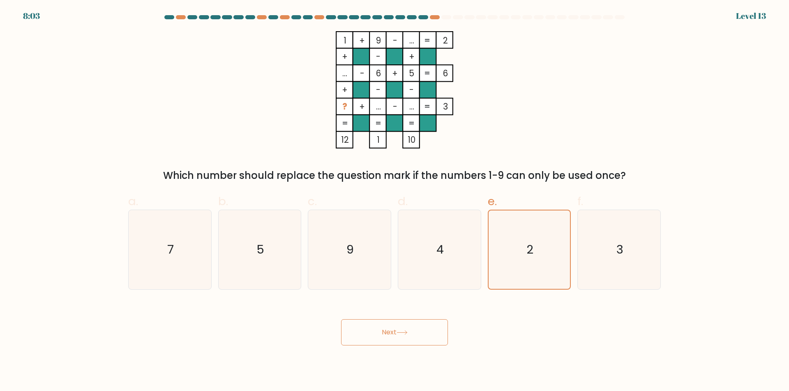
click at [432, 106] on rect at bounding box center [427, 106] width 17 height 17
click at [363, 109] on tspan "+" at bounding box center [362, 107] width 6 height 12
click at [343, 270] on icon "9" at bounding box center [349, 249] width 79 height 79
click at [394, 201] on input "c. 9" at bounding box center [394, 198] width 0 height 5
radio input "true"
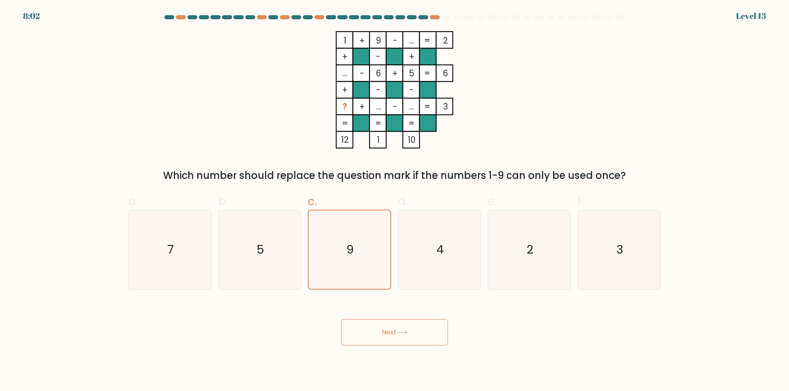
click at [386, 333] on button "Next" at bounding box center [394, 333] width 107 height 26
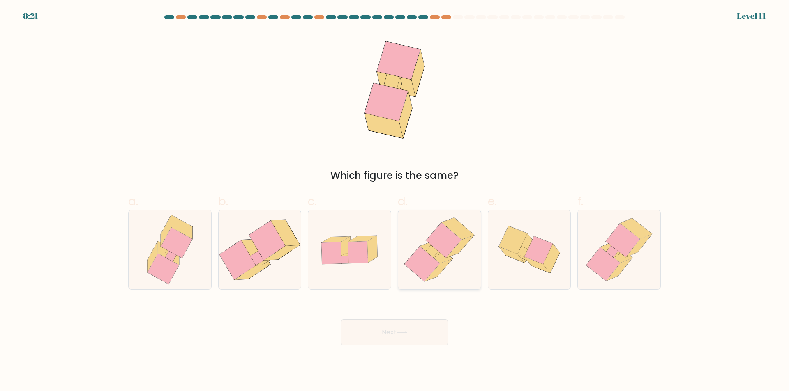
click at [433, 251] on icon at bounding box center [432, 251] width 13 height 13
click at [395, 201] on input "d." at bounding box center [394, 198] width 0 height 5
radio input "true"
click at [400, 326] on button "Next" at bounding box center [394, 333] width 107 height 26
click at [390, 334] on button "Next" at bounding box center [394, 333] width 107 height 26
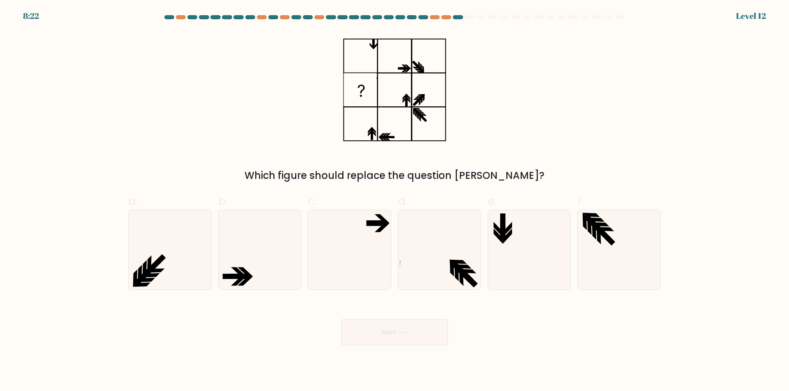
click at [362, 51] on icon at bounding box center [394, 89] width 103 height 117
click at [274, 247] on icon at bounding box center [259, 249] width 79 height 79
click at [394, 201] on input "b." at bounding box center [394, 198] width 0 height 5
radio input "true"
click at [599, 237] on icon at bounding box center [598, 235] width 4 height 17
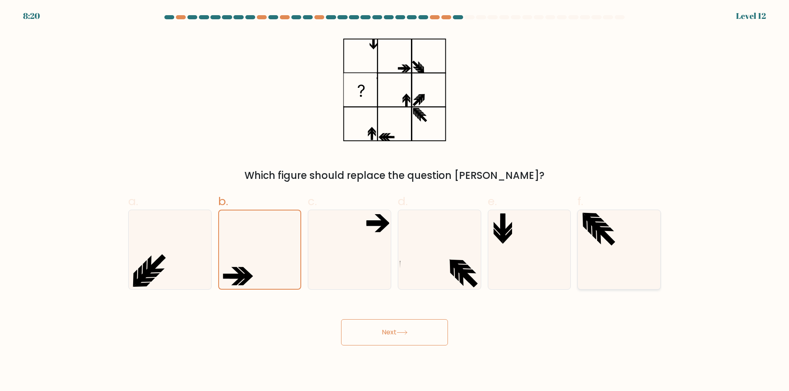
click at [395, 201] on input "f." at bounding box center [394, 198] width 0 height 5
radio input "true"
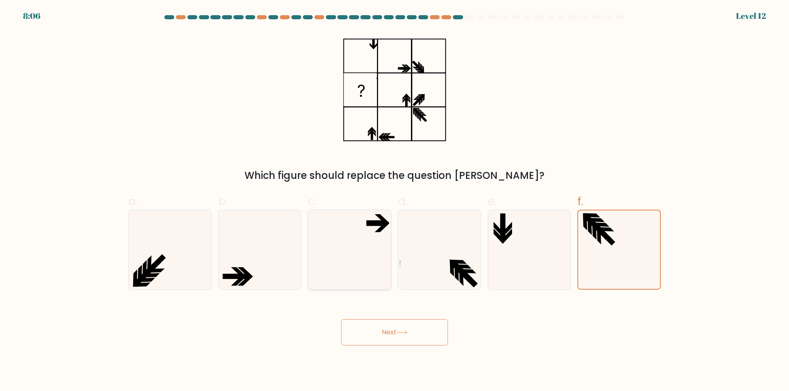
click at [373, 249] on icon at bounding box center [349, 249] width 79 height 79
click at [394, 201] on input "c." at bounding box center [394, 198] width 0 height 5
radio input "true"
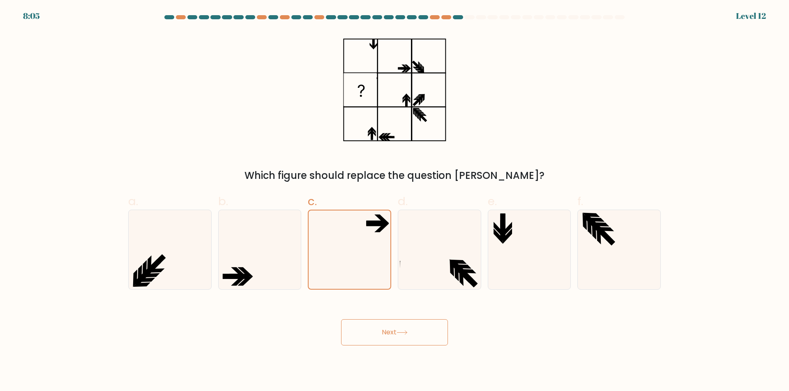
click at [392, 338] on button "Next" at bounding box center [394, 333] width 107 height 26
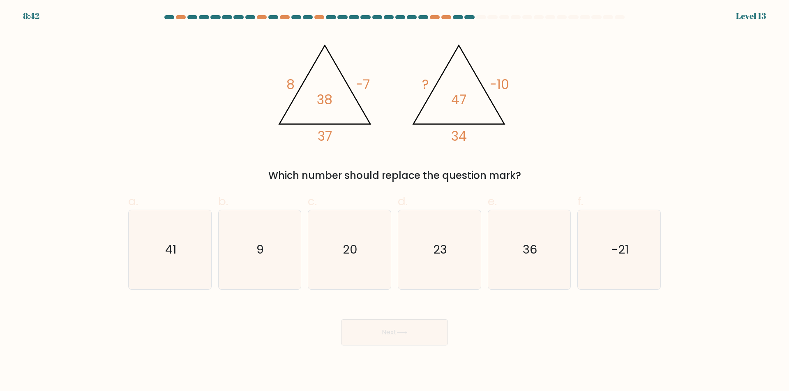
drag, startPoint x: 425, startPoint y: 57, endPoint x: 485, endPoint y: 135, distance: 98.9
click at [525, 156] on div "@import url('[URL][DOMAIN_NAME]); 8 -7 37 38 @import url('[URL][DOMAIN_NAME]); …" at bounding box center [394, 107] width 542 height 152
click at [366, 72] on icon "@import url('[URL][DOMAIN_NAME]); 8 -7 37 38 @import url('[URL][DOMAIN_NAME]); …" at bounding box center [394, 89] width 246 height 117
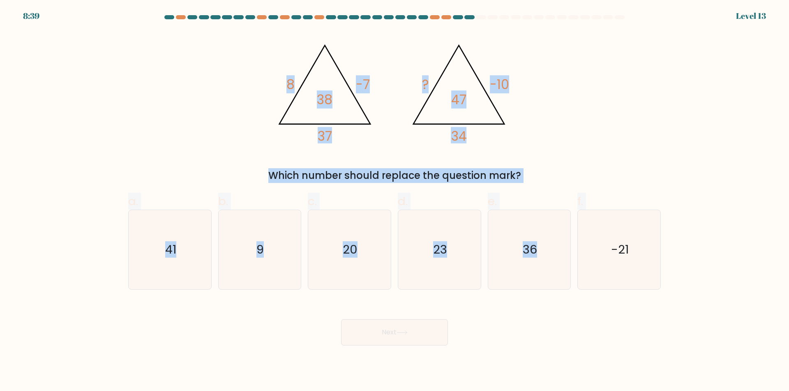
drag, startPoint x: 237, startPoint y: 21, endPoint x: 612, endPoint y: 116, distance: 386.8
click at [591, 221] on form at bounding box center [394, 180] width 789 height 331
click at [612, 116] on div "@import url('[URL][DOMAIN_NAME]); 8 -7 37 38 @import url('[URL][DOMAIN_NAME]); …" at bounding box center [394, 107] width 542 height 152
drag, startPoint x: 322, startPoint y: 138, endPoint x: 607, endPoint y: 242, distance: 302.5
click at [601, 252] on form at bounding box center [394, 180] width 789 height 331
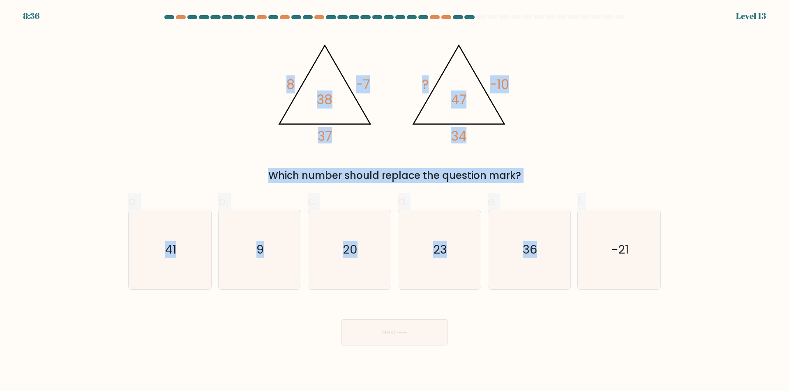
click at [643, 131] on div "@import url('[URL][DOMAIN_NAME]); 8 -7 37 38 @import url('[URL][DOMAIN_NAME]); …" at bounding box center [394, 107] width 542 height 152
drag, startPoint x: 643, startPoint y: 131, endPoint x: 578, endPoint y: 101, distance: 71.9
click at [640, 131] on div "@import url('[URL][DOMAIN_NAME]); 8 -7 37 38 @import url('[URL][DOMAIN_NAME]); …" at bounding box center [394, 107] width 542 height 152
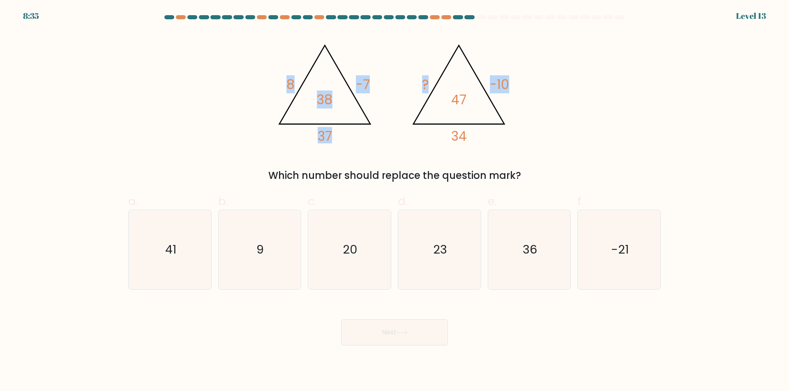
click at [554, 86] on div "@import url('[URL][DOMAIN_NAME]); 8 -7 37 38 @import url('[URL][DOMAIN_NAME]); …" at bounding box center [394, 107] width 542 height 152
click at [312, 80] on icon "@import url('[URL][DOMAIN_NAME]); 8 -7 37 38 @import url('[URL][DOMAIN_NAME]); …" at bounding box center [394, 89] width 246 height 117
click at [331, 149] on div "@import url('[URL][DOMAIN_NAME]); 8 -7 37 38 @import url('[URL][DOMAIN_NAME]); …" at bounding box center [394, 107] width 542 height 152
click at [417, 249] on icon "23" at bounding box center [439, 249] width 79 height 79
click at [395, 201] on input "d. 23" at bounding box center [394, 198] width 0 height 5
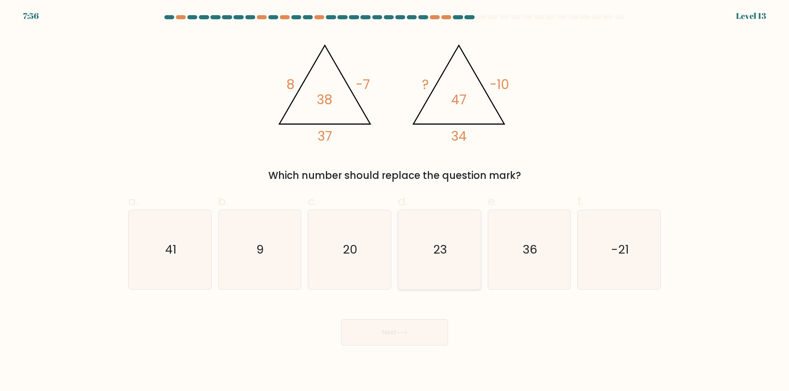
radio input "true"
click at [419, 332] on button "Next" at bounding box center [394, 333] width 107 height 26
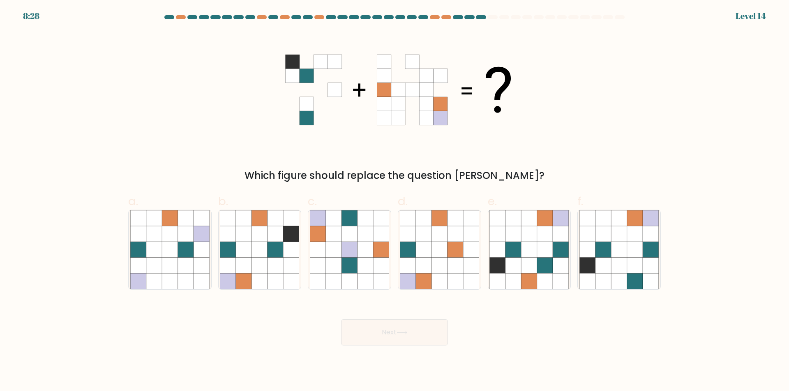
click at [212, 130] on div "Which figure should replace the question [PERSON_NAME]?" at bounding box center [394, 107] width 542 height 152
click at [242, 237] on icon at bounding box center [244, 234] width 16 height 16
click at [394, 201] on input "b." at bounding box center [394, 198] width 0 height 5
radio input "true"
click at [403, 339] on button "Next" at bounding box center [394, 333] width 107 height 26
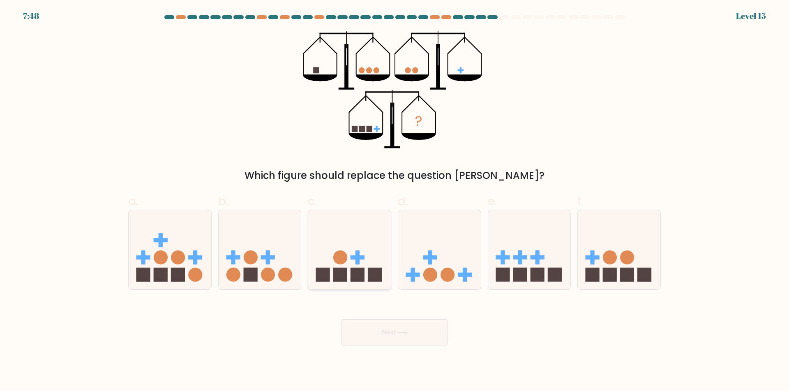
click at [359, 244] on icon at bounding box center [349, 250] width 83 height 68
click at [394, 201] on input "c." at bounding box center [394, 198] width 0 height 5
radio input "true"
click at [393, 339] on button "Next" at bounding box center [394, 333] width 107 height 26
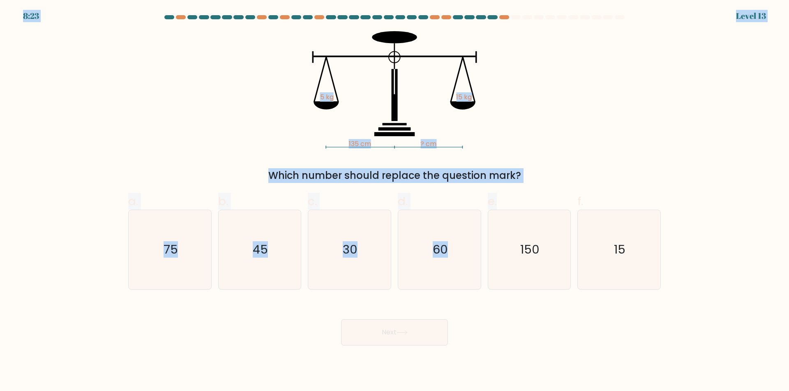
drag, startPoint x: 289, startPoint y: 4, endPoint x: 503, endPoint y: 191, distance: 284.1
click at [503, 191] on body "8:23 Level 13" at bounding box center [394, 195] width 789 height 391
click at [307, 140] on icon "135 cm ? cm 5 kg 15 kg" at bounding box center [394, 89] width 246 height 117
drag, startPoint x: 302, startPoint y: 49, endPoint x: 676, endPoint y: 246, distance: 422.8
click at [676, 246] on form at bounding box center [394, 180] width 789 height 331
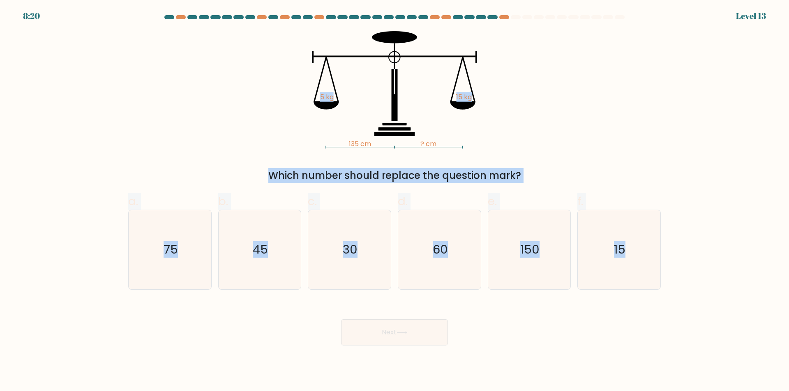
click at [543, 132] on div "135 cm ? cm 5 kg 15 kg Which number should replace the question mark?" at bounding box center [394, 107] width 542 height 152
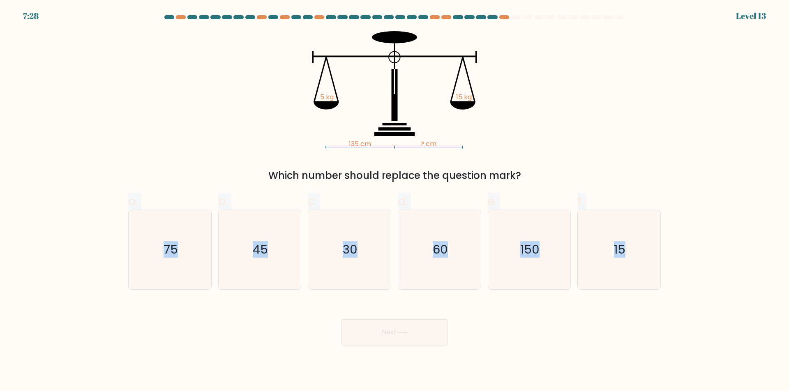
drag, startPoint x: 87, startPoint y: 195, endPoint x: 716, endPoint y: 261, distance: 631.9
click at [716, 261] on form at bounding box center [394, 180] width 789 height 331
copy div "a. 75 b. 45 c. 30 d. 60 e. 150 f. 15"
click at [274, 291] on form at bounding box center [394, 180] width 789 height 331
click at [268, 251] on text "45" at bounding box center [260, 250] width 15 height 16
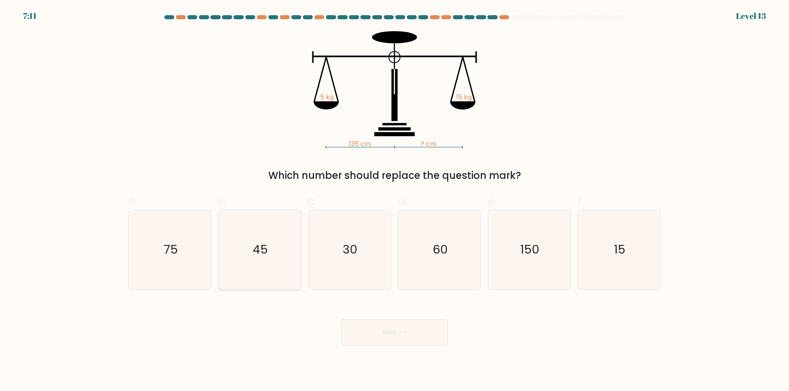
click at [394, 201] on input "b. 45" at bounding box center [394, 198] width 0 height 5
radio input "true"
click at [378, 328] on button "Next" at bounding box center [394, 333] width 107 height 26
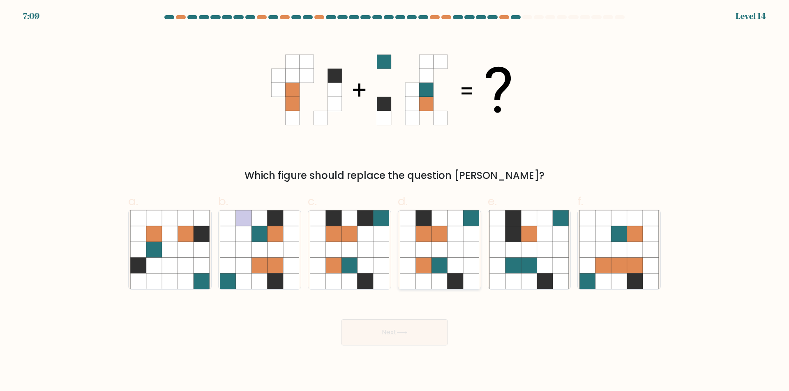
click at [440, 249] on icon at bounding box center [439, 250] width 16 height 16
click at [395, 201] on input "d." at bounding box center [394, 198] width 0 height 5
radio input "true"
click at [411, 334] on button "Next" at bounding box center [394, 333] width 107 height 26
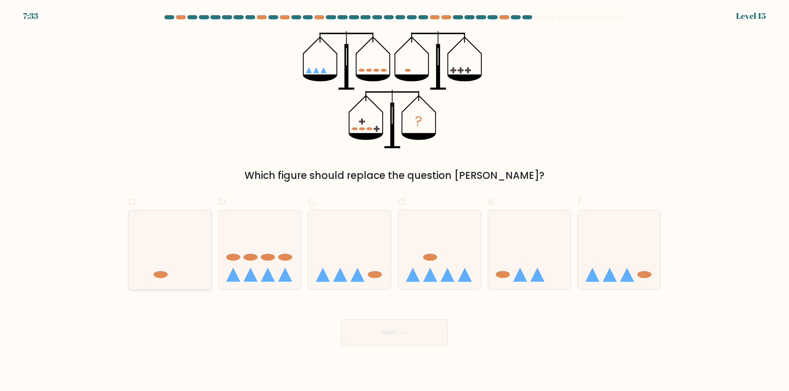
click at [163, 255] on icon at bounding box center [170, 250] width 83 height 68
click at [394, 201] on input "a." at bounding box center [394, 198] width 0 height 5
radio input "true"
click at [352, 259] on icon at bounding box center [349, 250] width 83 height 68
click at [394, 201] on input "c." at bounding box center [394, 198] width 0 height 5
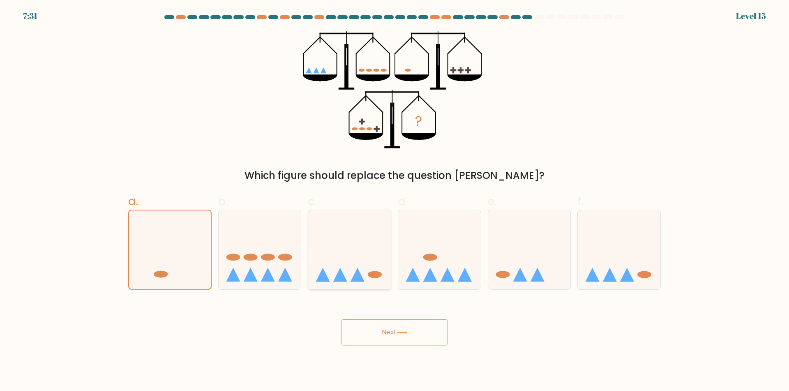
radio input "true"
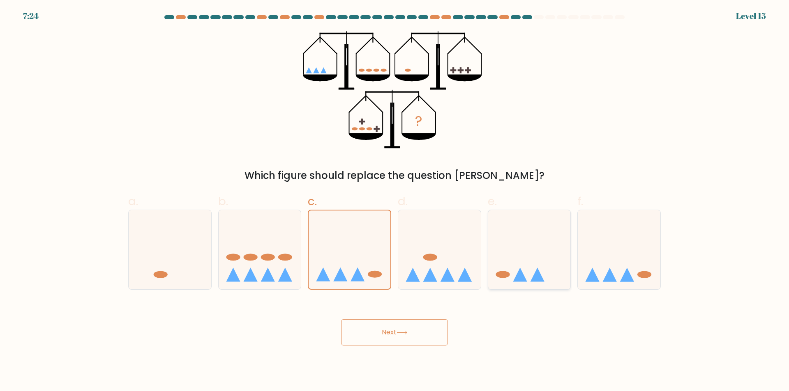
click at [501, 270] on icon at bounding box center [529, 250] width 83 height 68
click at [395, 201] on input "e." at bounding box center [394, 198] width 0 height 5
radio input "true"
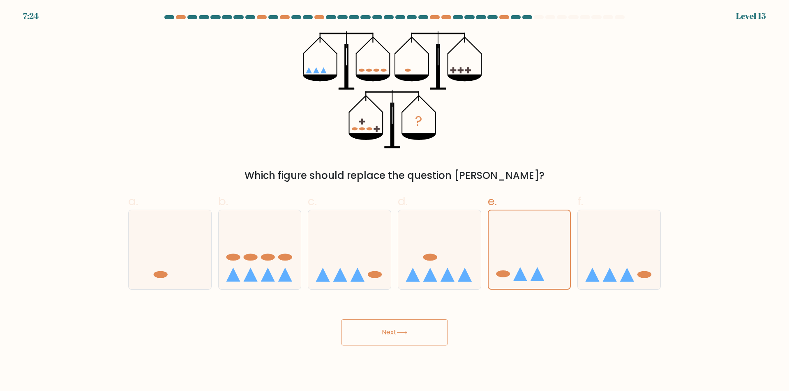
click at [415, 339] on button "Next" at bounding box center [394, 333] width 107 height 26
click at [406, 327] on button "Next" at bounding box center [394, 333] width 107 height 26
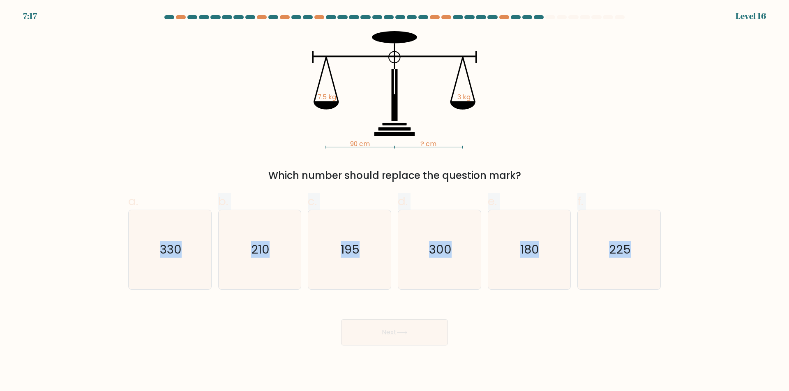
drag, startPoint x: 140, startPoint y: 233, endPoint x: 678, endPoint y: 241, distance: 538.1
click at [678, 241] on form at bounding box center [394, 180] width 789 height 331
click at [573, 130] on div "90 cm ? cm 7.5 kg 3 kg Which number should replace the question mark?" at bounding box center [394, 107] width 542 height 152
click at [248, 258] on icon "210" at bounding box center [259, 249] width 79 height 79
click at [394, 201] on input "b. 210" at bounding box center [394, 198] width 0 height 5
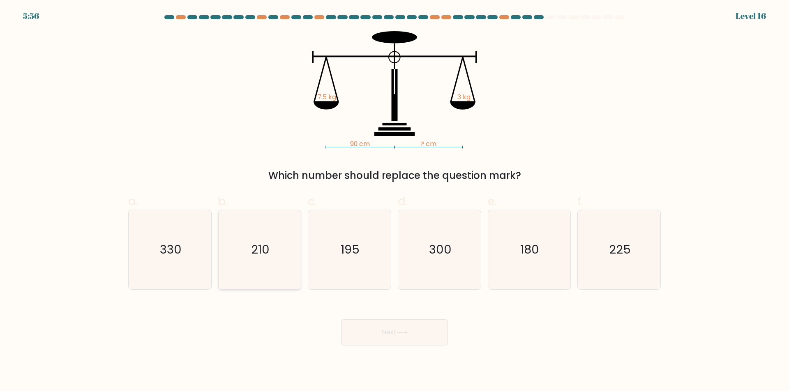
radio input "true"
click at [370, 336] on button "Next" at bounding box center [394, 333] width 107 height 26
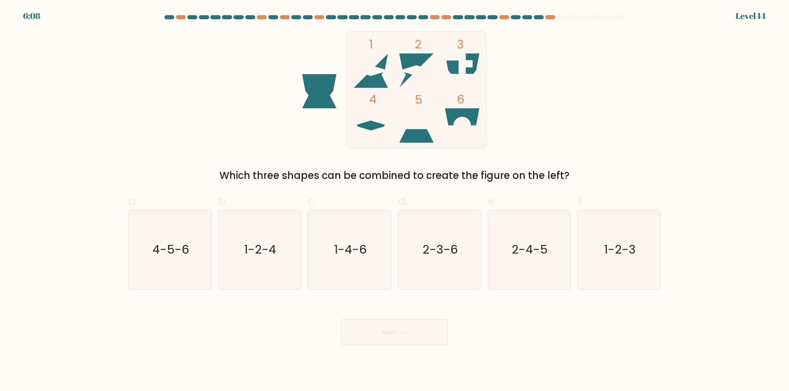
click at [372, 72] on icon at bounding box center [371, 71] width 35 height 10
click at [239, 239] on icon "1-2-4" at bounding box center [259, 249] width 79 height 79
click at [394, 201] on input "b. 1-2-4" at bounding box center [394, 198] width 0 height 5
radio input "true"
click at [430, 344] on button "Next" at bounding box center [394, 333] width 107 height 26
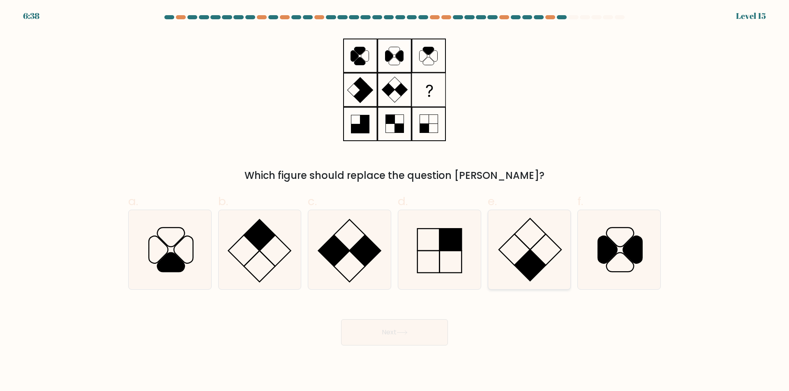
click at [549, 258] on icon at bounding box center [528, 249] width 79 height 79
click at [395, 201] on input "e." at bounding box center [394, 198] width 0 height 5
radio input "true"
click at [407, 331] on icon at bounding box center [401, 333] width 11 height 5
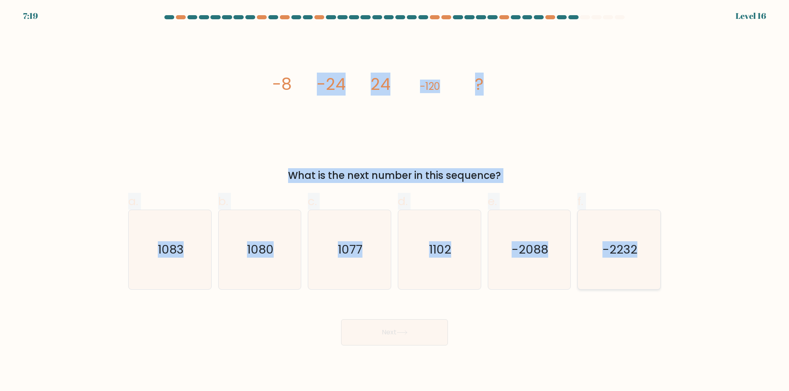
drag, startPoint x: 262, startPoint y: 60, endPoint x: 606, endPoint y: 237, distance: 387.1
click at [676, 249] on form at bounding box center [394, 180] width 789 height 331
drag, startPoint x: 263, startPoint y: 73, endPoint x: 654, endPoint y: 228, distance: 420.7
click at [665, 233] on form at bounding box center [394, 180] width 789 height 331
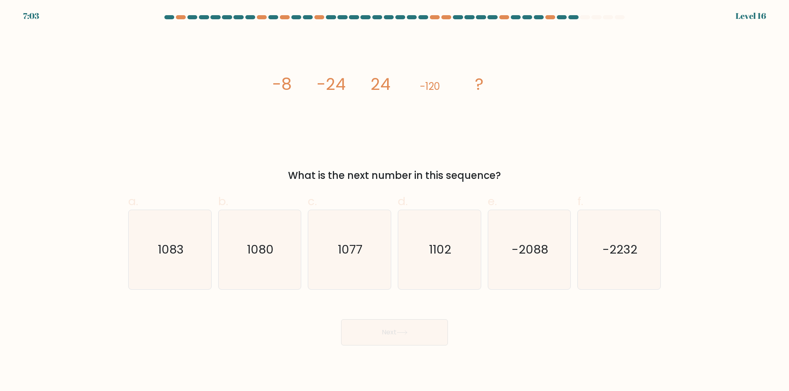
click at [293, 311] on div "Next" at bounding box center [394, 323] width 542 height 46
click at [259, 245] on text "1080" at bounding box center [260, 250] width 27 height 16
click at [394, 201] on input "b. 1080" at bounding box center [394, 198] width 0 height 5
radio input "true"
click at [395, 340] on button "Next" at bounding box center [394, 333] width 107 height 26
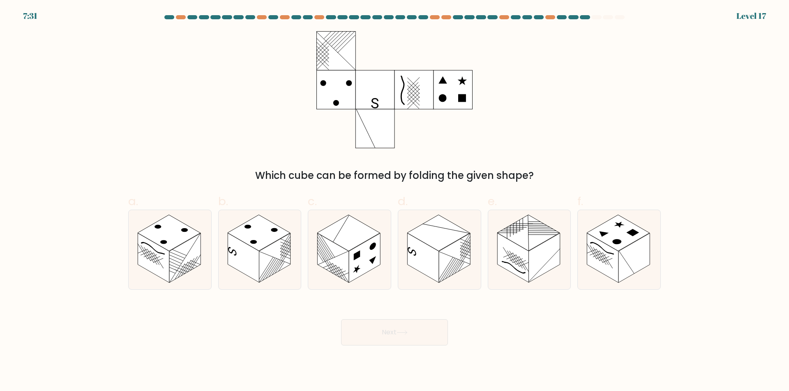
drag, startPoint x: 346, startPoint y: 61, endPoint x: 444, endPoint y: 127, distance: 118.1
click at [444, 127] on icon at bounding box center [394, 89] width 156 height 117
click at [187, 255] on rect at bounding box center [184, 259] width 31 height 50
click at [394, 201] on input "a." at bounding box center [394, 198] width 0 height 5
radio input "true"
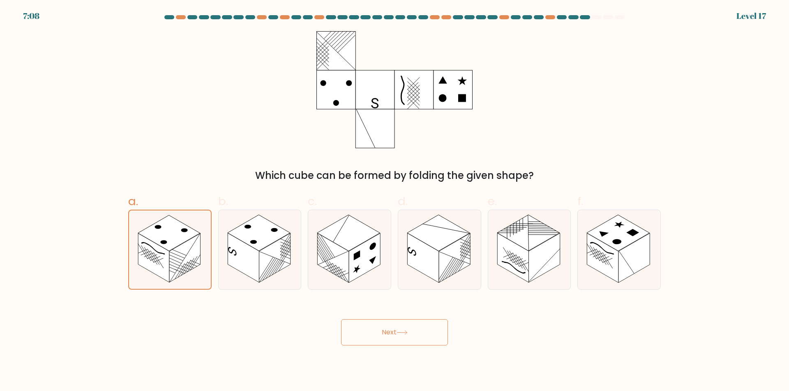
click at [374, 334] on button "Next" at bounding box center [394, 333] width 107 height 26
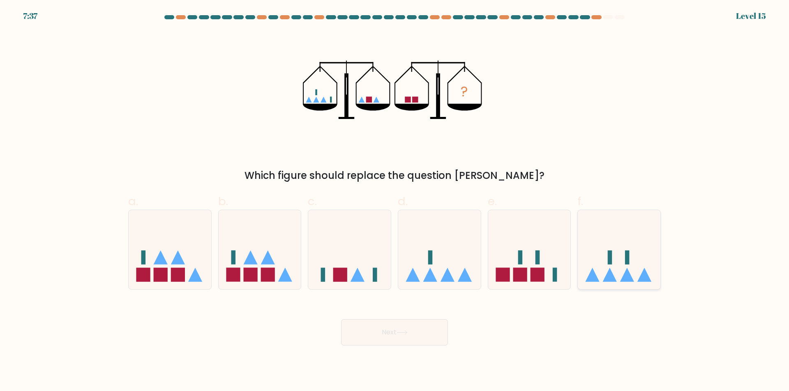
click at [609, 268] on icon at bounding box center [619, 250] width 83 height 68
click at [395, 201] on input "f." at bounding box center [394, 198] width 0 height 5
radio input "true"
click at [424, 334] on button "Next" at bounding box center [394, 333] width 107 height 26
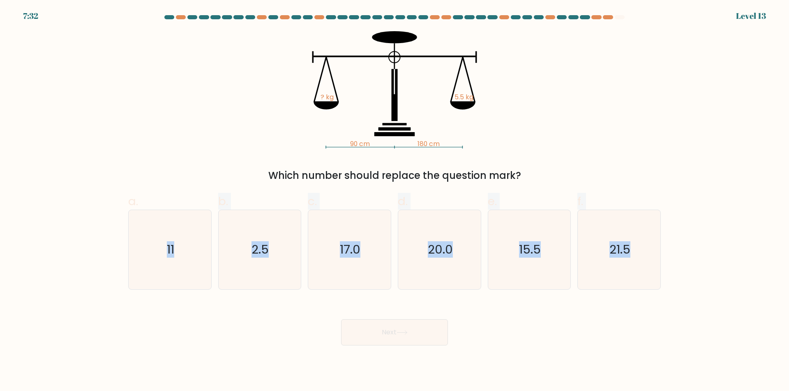
drag, startPoint x: 128, startPoint y: 234, endPoint x: 667, endPoint y: 234, distance: 539.3
click at [667, 234] on form at bounding box center [394, 180] width 789 height 331
drag, startPoint x: 295, startPoint y: 328, endPoint x: 274, endPoint y: 275, distance: 57.0
click at [295, 328] on div "Next" at bounding box center [394, 323] width 542 height 46
click at [269, 251] on icon "2.5" at bounding box center [259, 249] width 79 height 79
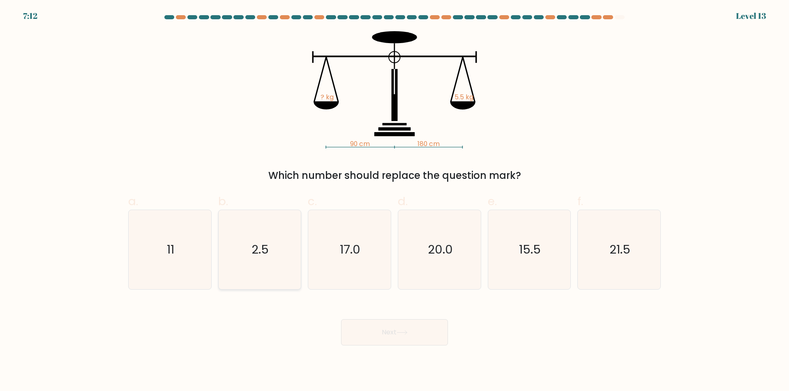
click at [394, 201] on input "b. 2.5" at bounding box center [394, 198] width 0 height 5
radio input "true"
click at [377, 331] on button "Next" at bounding box center [394, 333] width 107 height 26
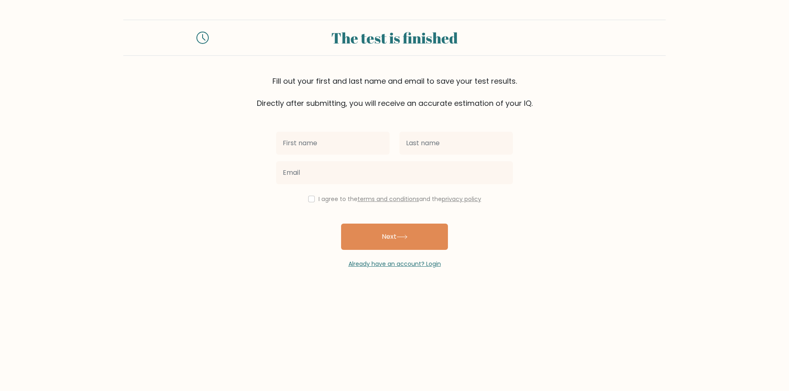
click at [318, 137] on input "text" at bounding box center [332, 143] width 113 height 23
type input "[PERSON_NAME]"
drag, startPoint x: 432, startPoint y: 136, endPoint x: 433, endPoint y: 140, distance: 4.3
click at [433, 136] on input "text" at bounding box center [455, 143] width 113 height 23
type input "Nemeno"
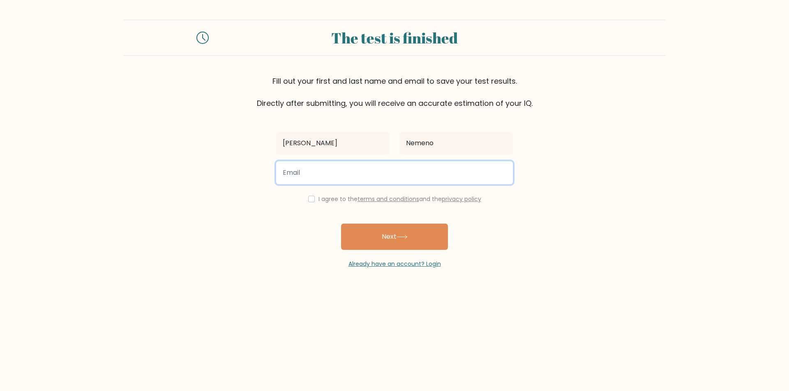
click at [348, 182] on input "email" at bounding box center [394, 172] width 237 height 23
type input "iamclyde2020@gmail.com"
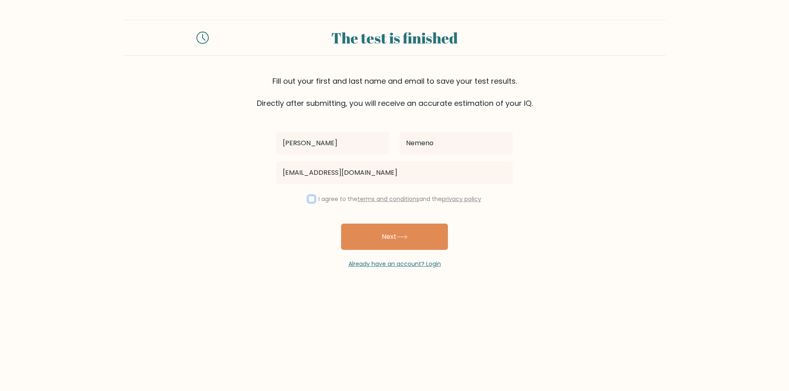
click at [309, 200] on input "checkbox" at bounding box center [311, 199] width 7 height 7
checkbox input "true"
click at [379, 244] on button "Next" at bounding box center [394, 237] width 107 height 26
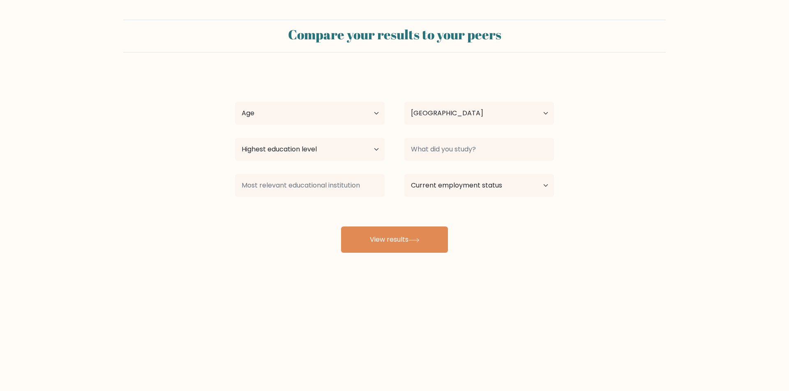
select select "PH"
click at [345, 116] on select "Age Under 18 years old 18-24 years old 25-34 years old 35-44 years old 45-54 ye…" at bounding box center [310, 113] width 150 height 23
select select "25_34"
click at [235, 102] on select "Age Under 18 years old 18-24 years old 25-34 years old 35-44 years old 45-54 ye…" at bounding box center [310, 113] width 150 height 23
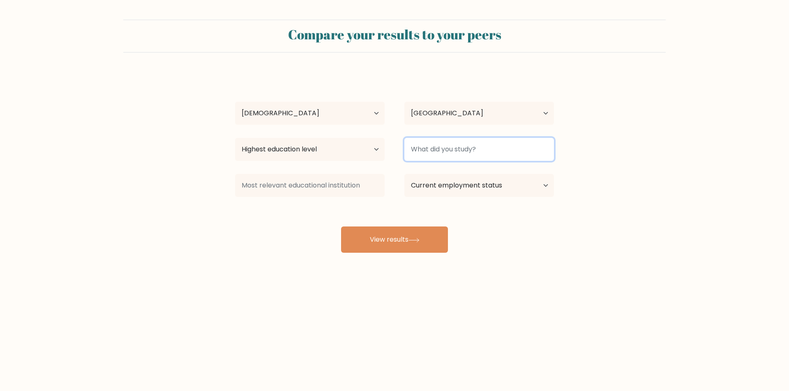
click at [448, 152] on input at bounding box center [479, 149] width 150 height 23
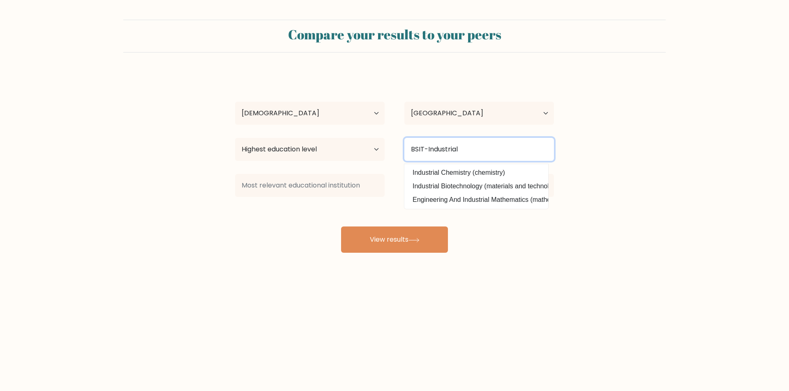
drag, startPoint x: 471, startPoint y: 155, endPoint x: 466, endPoint y: 152, distance: 5.9
click at [471, 155] on input "BSIT-Industrial" at bounding box center [479, 149] width 150 height 23
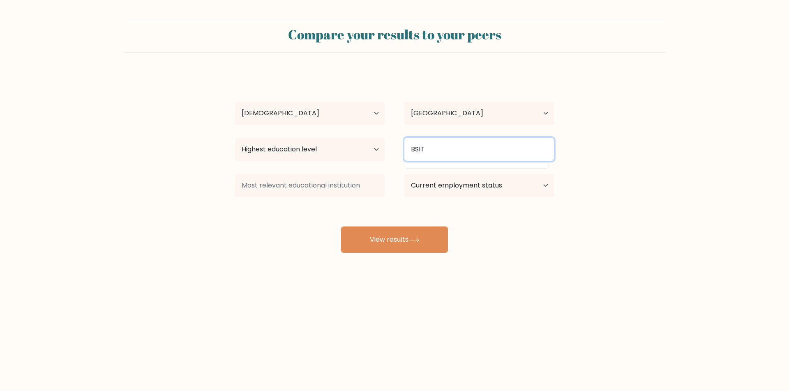
drag, startPoint x: 466, startPoint y: 152, endPoint x: 473, endPoint y: 154, distance: 7.6
click at [472, 154] on input "BSIT" at bounding box center [479, 149] width 150 height 23
drag, startPoint x: 488, startPoint y: 253, endPoint x: 474, endPoint y: 175, distance: 79.4
click at [488, 251] on div "Clyde Justine Nemeno Age Under 18 years old 18-24 years old 25-34 years old 35-…" at bounding box center [394, 162] width 329 height 181
click at [471, 147] on input "BSIT" at bounding box center [479, 149] width 150 height 23
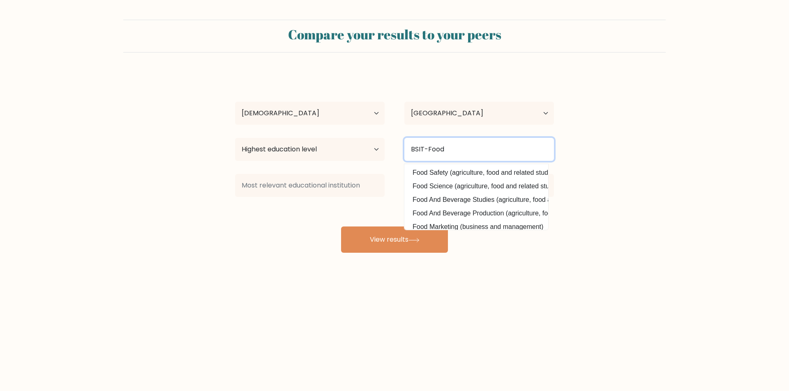
click at [455, 146] on input "BSIT-Food" at bounding box center [479, 149] width 150 height 23
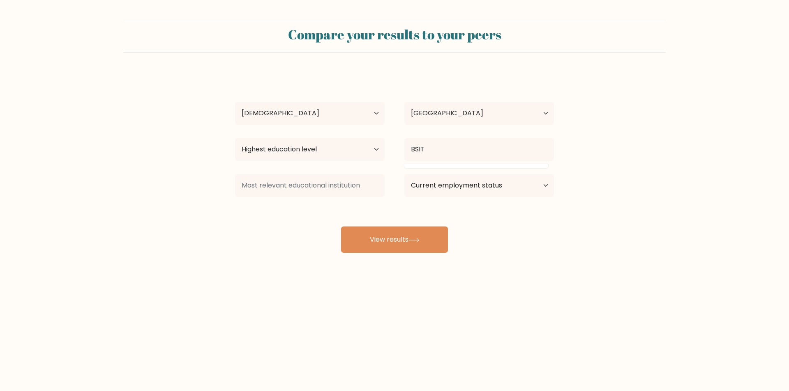
click at [608, 275] on div "Compare your results to your peers Clyde Justine Nemeno Age Under 18 years old …" at bounding box center [394, 155] width 789 height 311
click at [451, 150] on input "BSIT" at bounding box center [479, 149] width 150 height 23
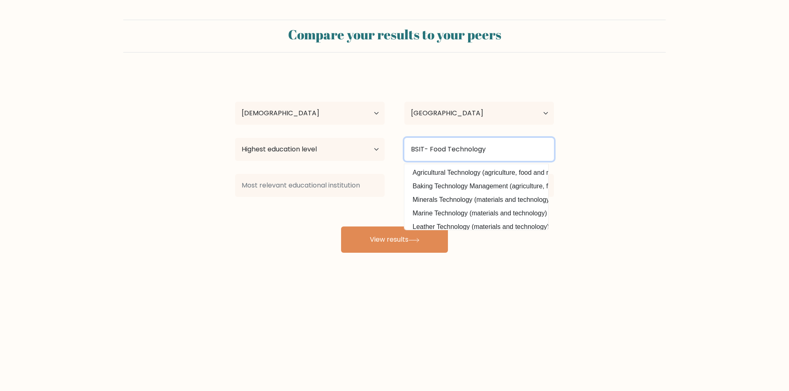
type input "BSIT- Food Technology"
click at [653, 149] on form "Compare your results to your peers Clyde Justine Nemeno Age Under 18 years old …" at bounding box center [394, 136] width 789 height 233
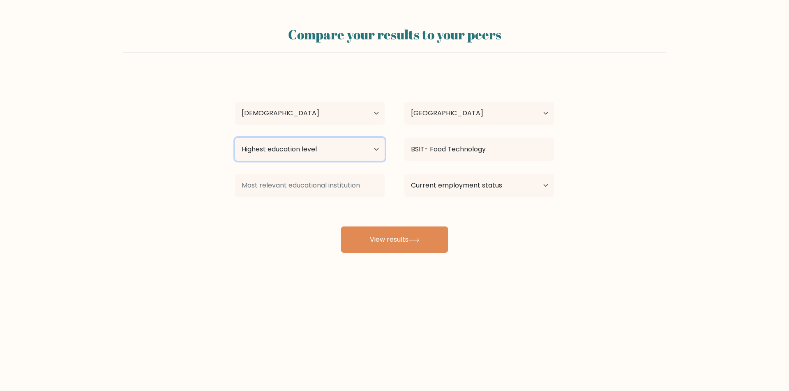
click at [289, 152] on select "Highest education level No schooling Primary Lower Secondary Upper Secondary Oc…" at bounding box center [310, 149] width 150 height 23
click at [235, 138] on select "Highest education level No schooling Primary Lower Secondary Upper Secondary Oc…" at bounding box center [310, 149] width 150 height 23
click at [304, 158] on select "Highest education level No schooling Primary Lower Secondary Upper Secondary Oc…" at bounding box center [310, 149] width 150 height 23
select select "bachelors_degree"
click at [235, 138] on select "Highest education level No schooling Primary Lower Secondary Upper Secondary Oc…" at bounding box center [310, 149] width 150 height 23
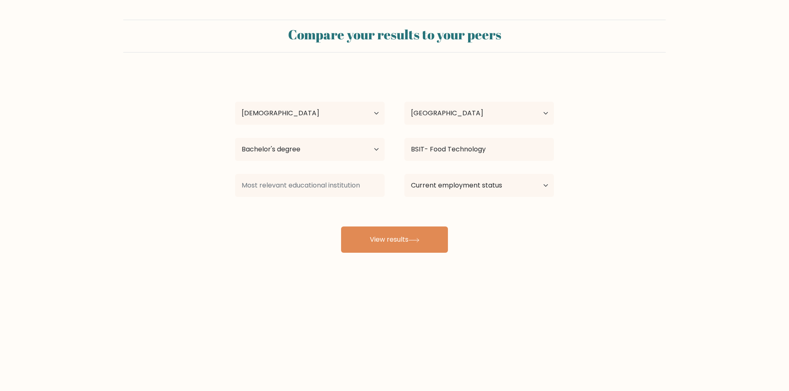
click at [564, 233] on form "Compare your results to your peers Clyde Justine Nemeno Age Under 18 years old …" at bounding box center [394, 136] width 789 height 233
click at [288, 183] on input at bounding box center [310, 185] width 150 height 23
click at [302, 180] on input at bounding box center [310, 185] width 150 height 23
click at [308, 182] on input at bounding box center [310, 185] width 150 height 23
click at [468, 182] on select "Current employment status Employed Student Retired Other / prefer not to answer" at bounding box center [479, 185] width 150 height 23
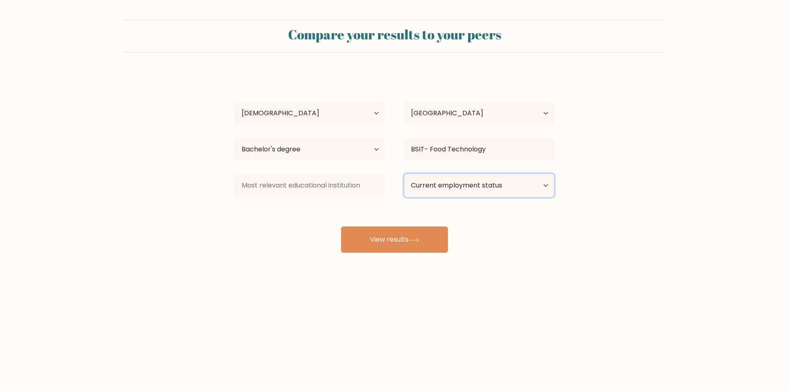
select select "other"
click at [404, 174] on select "Current employment status Employed Student Retired Other / prefer not to answer" at bounding box center [479, 185] width 150 height 23
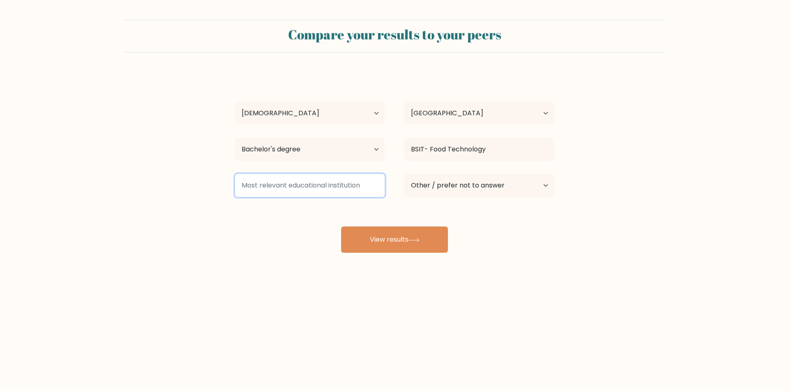
click at [311, 187] on input at bounding box center [310, 185] width 150 height 23
click at [333, 185] on input at bounding box center [310, 185] width 150 height 23
click at [317, 187] on input at bounding box center [310, 185] width 150 height 23
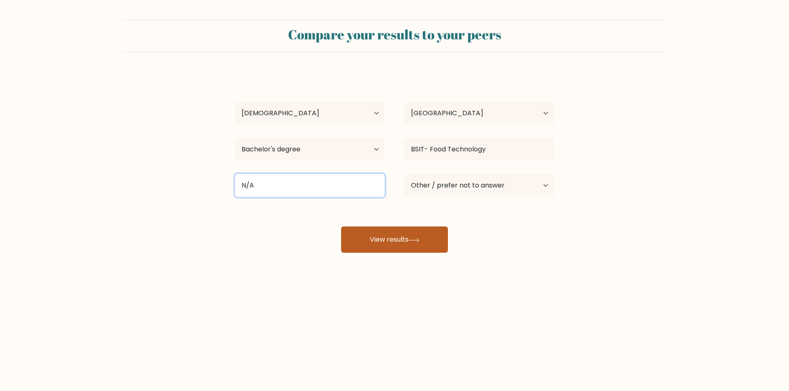
type input "N/A"
click at [397, 241] on button "View results" at bounding box center [394, 240] width 107 height 26
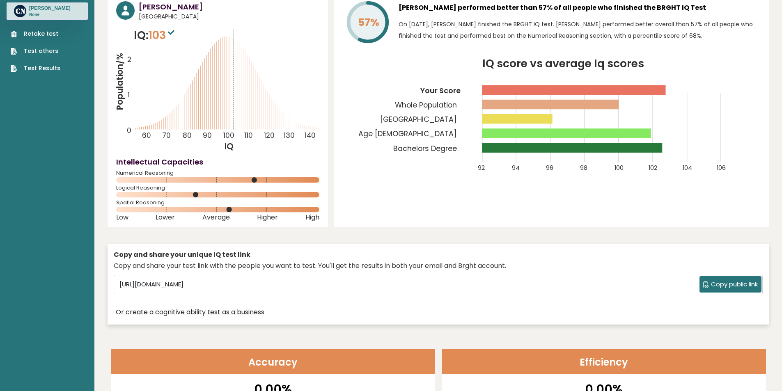
scroll to position [123, 0]
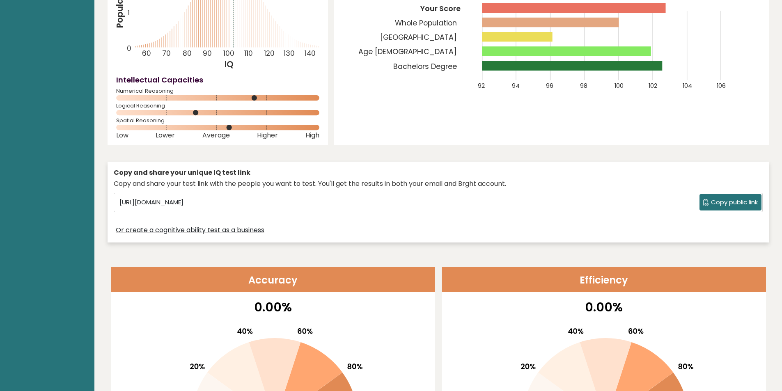
click at [729, 198] on button "Copy public link" at bounding box center [731, 202] width 62 height 16
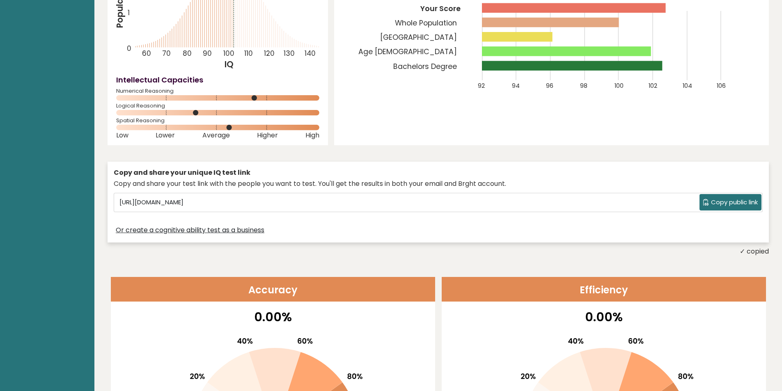
click at [721, 202] on span "Copy public link" at bounding box center [734, 202] width 47 height 9
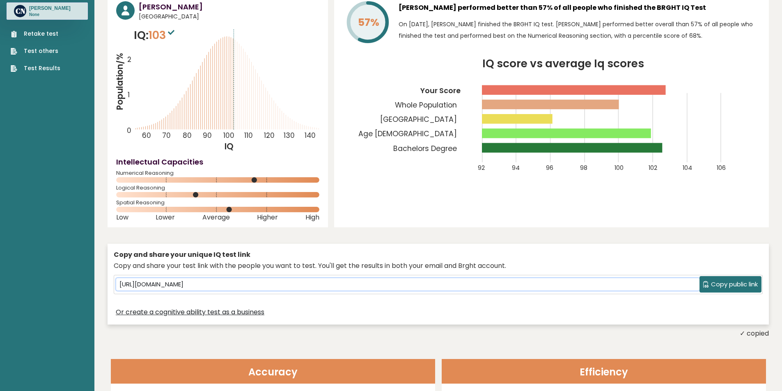
scroll to position [0, 0]
